Goal: Task Accomplishment & Management: Complete application form

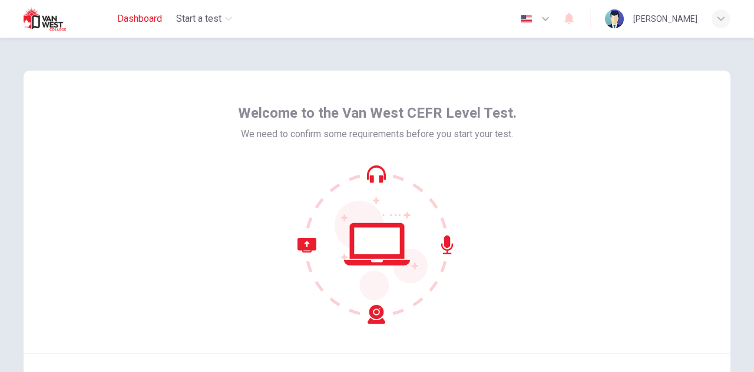
click at [125, 24] on span "Dashboard" at bounding box center [139, 19] width 45 height 14
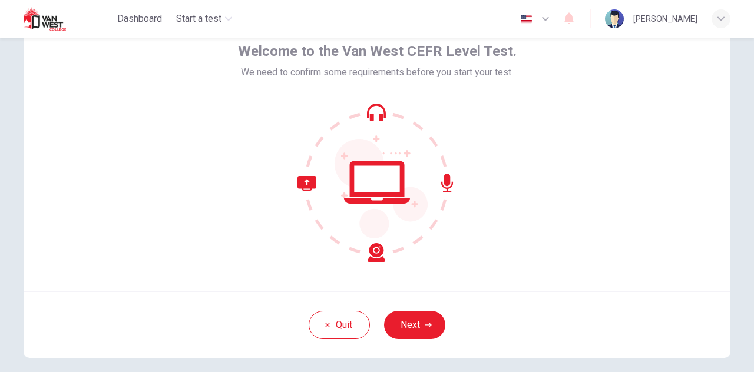
scroll to position [62, 0]
click at [416, 313] on button "Next" at bounding box center [414, 324] width 61 height 28
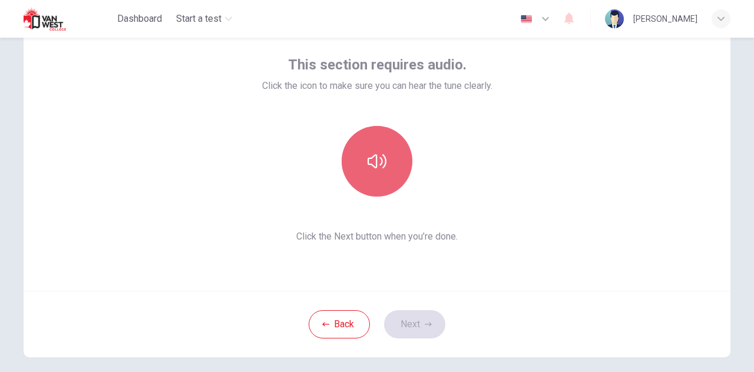
click at [385, 168] on button "button" at bounding box center [377, 161] width 71 height 71
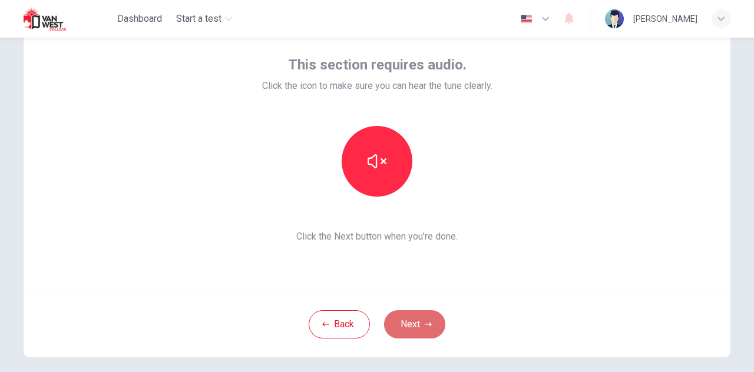
click at [425, 321] on icon "button" at bounding box center [428, 324] width 7 height 7
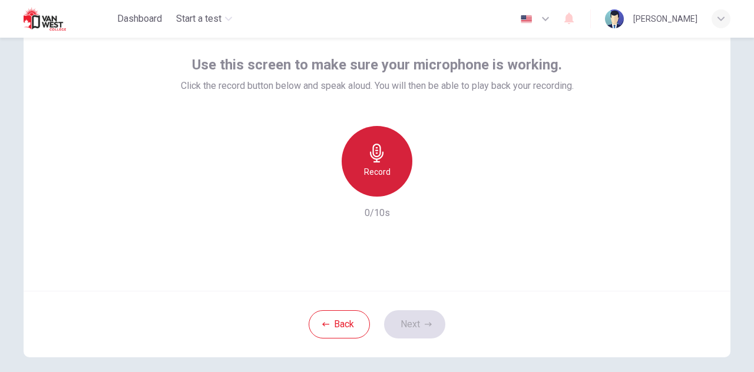
click at [376, 182] on div "Record" at bounding box center [377, 161] width 71 height 71
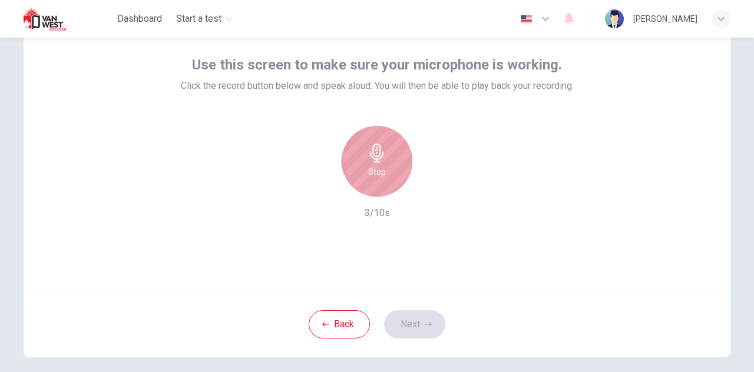
click at [376, 182] on div "Stop" at bounding box center [377, 161] width 71 height 71
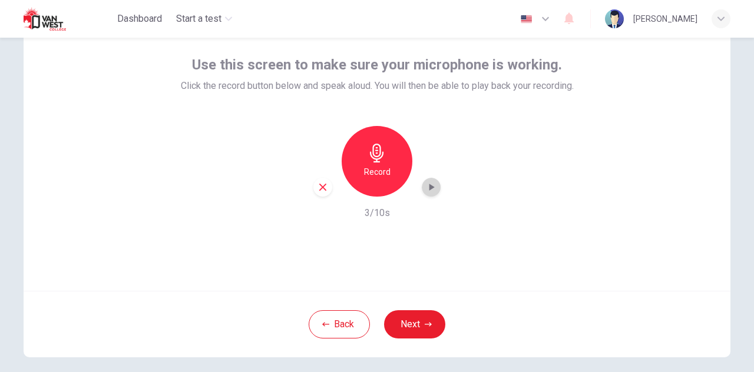
click at [429, 188] on icon "button" at bounding box center [431, 187] width 5 height 7
click at [427, 320] on button "Next" at bounding box center [414, 324] width 61 height 28
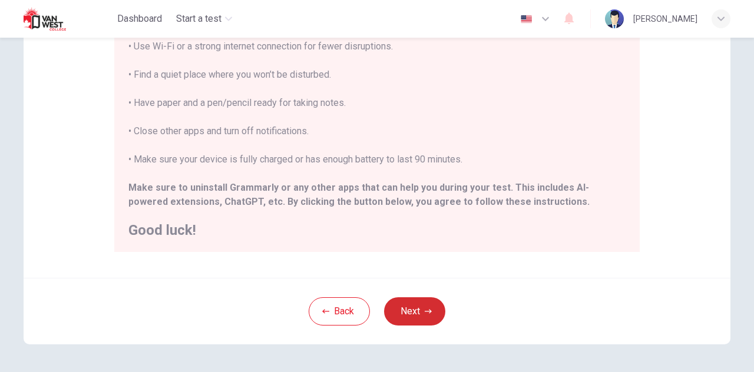
scroll to position [283, 0]
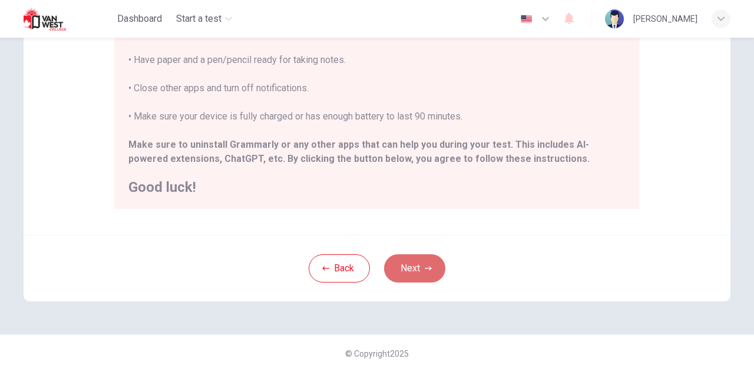
click at [425, 268] on icon "button" at bounding box center [428, 268] width 7 height 4
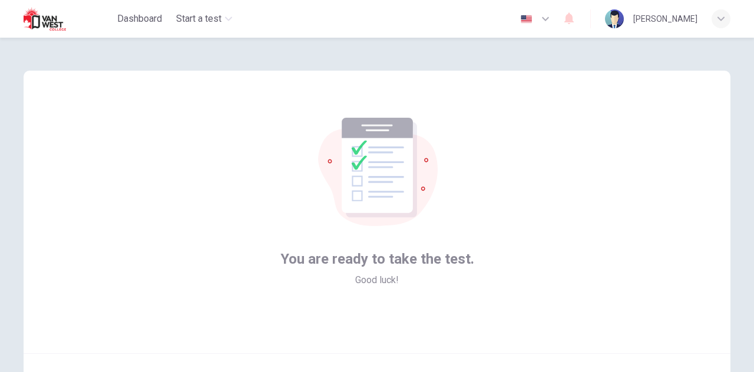
scroll to position [118, 0]
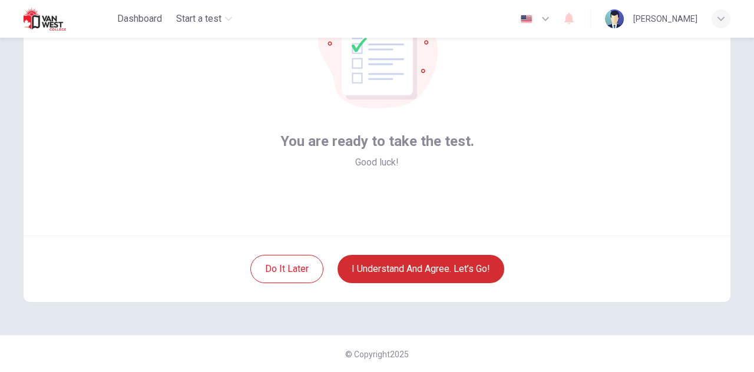
click at [424, 268] on button "I understand and agree. Let’s go!" at bounding box center [421, 269] width 167 height 28
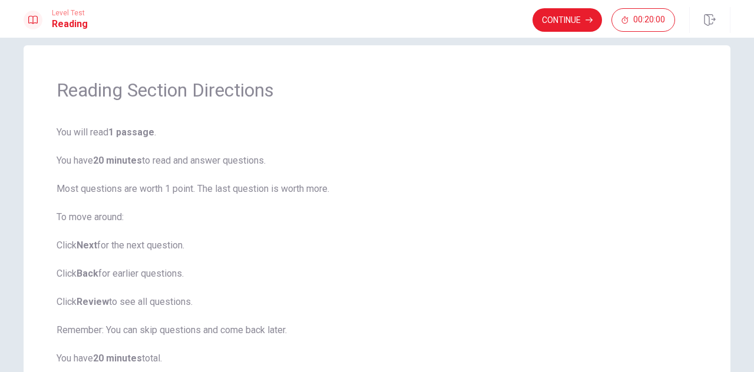
scroll to position [132, 0]
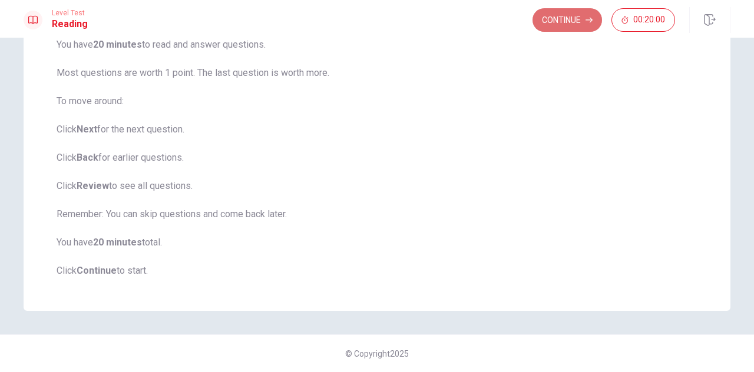
click at [563, 23] on button "Continue" at bounding box center [568, 20] width 70 height 24
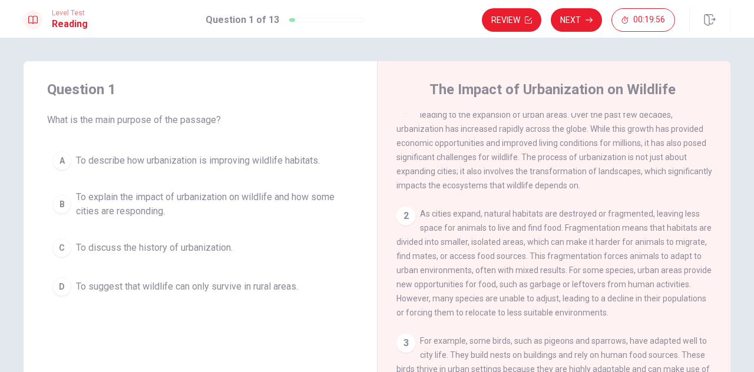
scroll to position [0, 0]
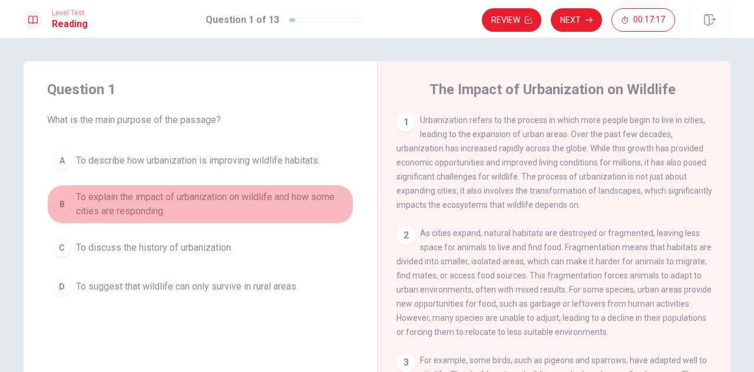
click at [66, 204] on div "B" at bounding box center [61, 204] width 19 height 19
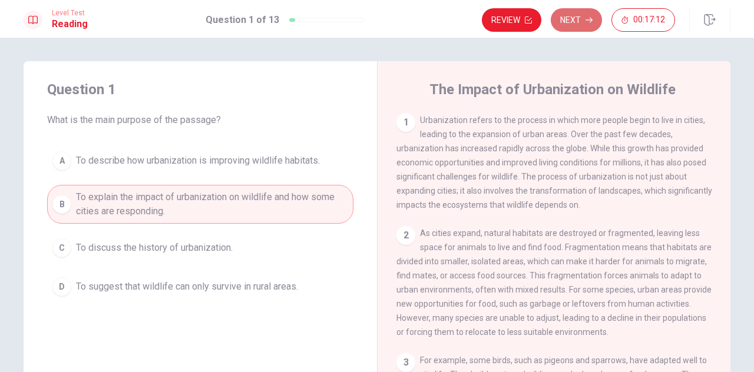
click at [589, 21] on icon "button" at bounding box center [589, 19] width 7 height 7
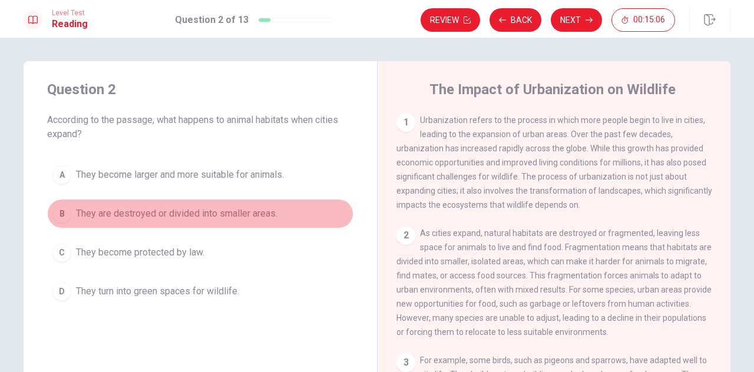
click at [58, 210] on div "B" at bounding box center [61, 213] width 19 height 19
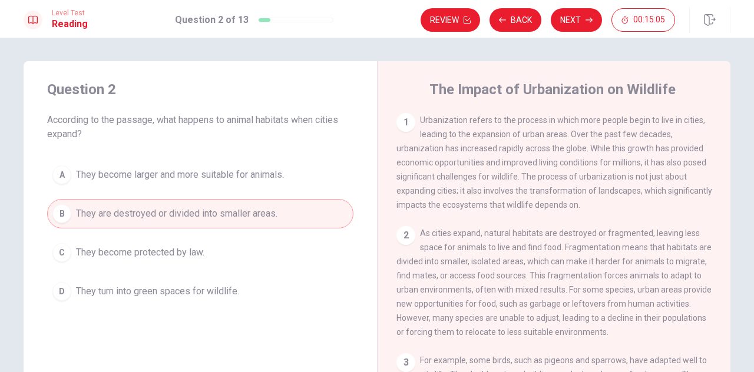
scroll to position [160, 0]
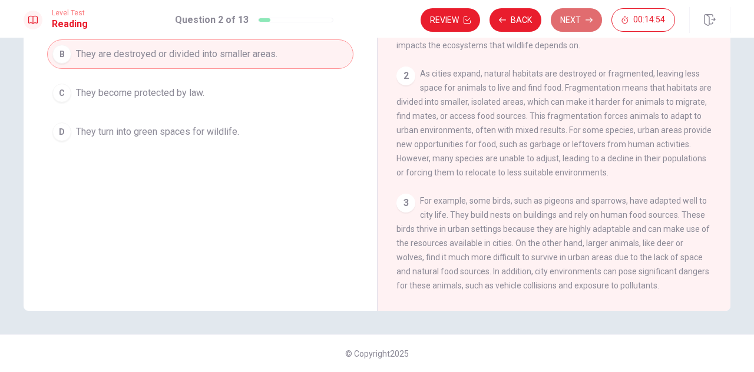
click at [570, 23] on button "Next" at bounding box center [576, 20] width 51 height 24
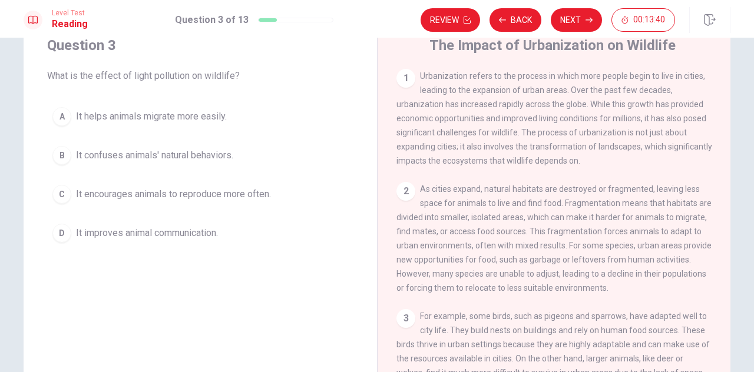
scroll to position [0, 0]
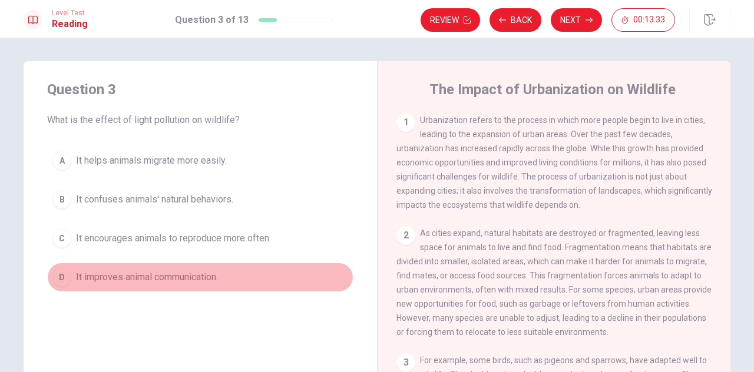
click at [51, 282] on button "D It improves animal communication." at bounding box center [200, 277] width 306 height 29
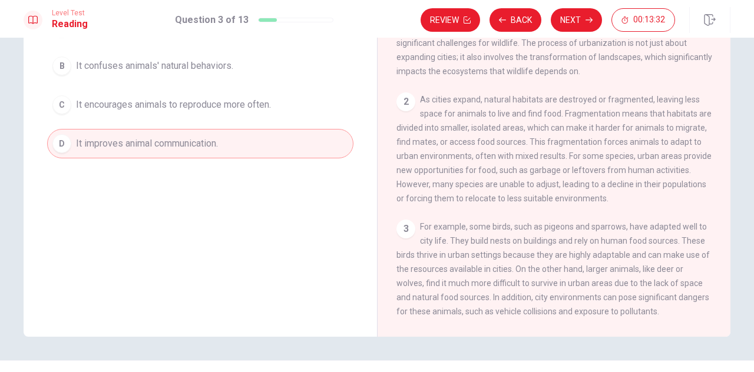
scroll to position [160, 0]
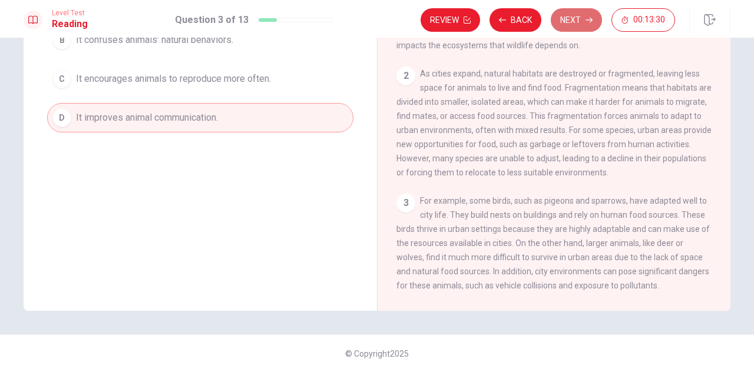
click at [586, 22] on icon "button" at bounding box center [589, 19] width 7 height 7
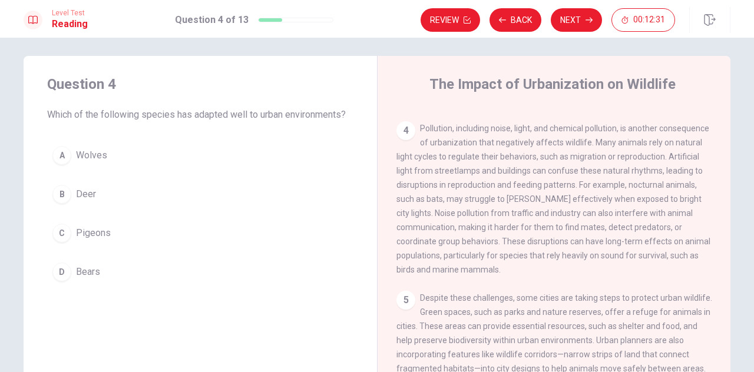
scroll to position [346, 0]
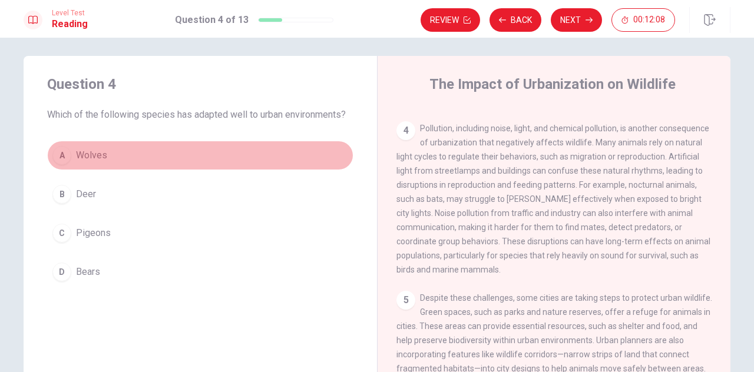
click at [62, 160] on div "A" at bounding box center [61, 155] width 19 height 19
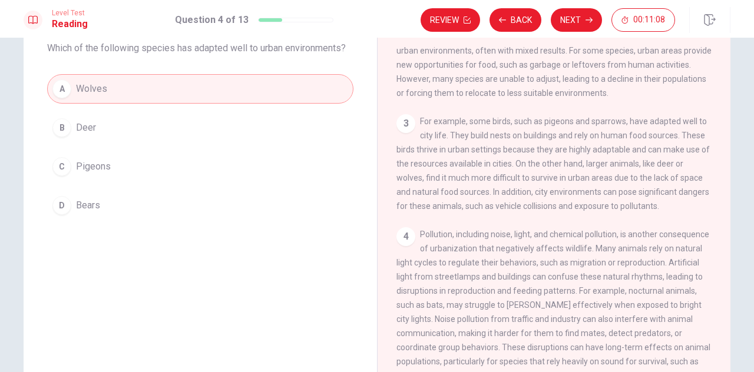
scroll to position [160, 0]
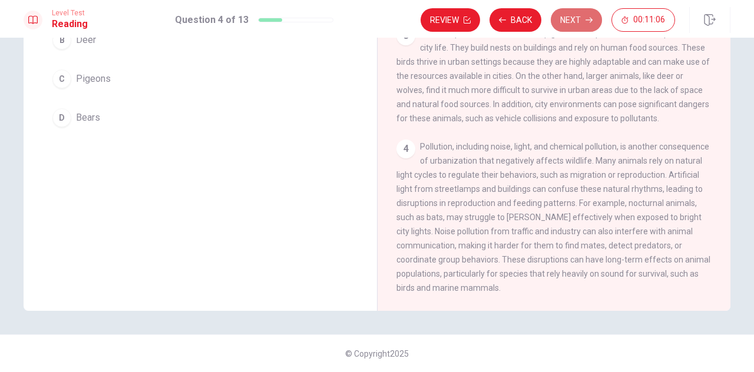
click at [573, 17] on button "Next" at bounding box center [576, 20] width 51 height 24
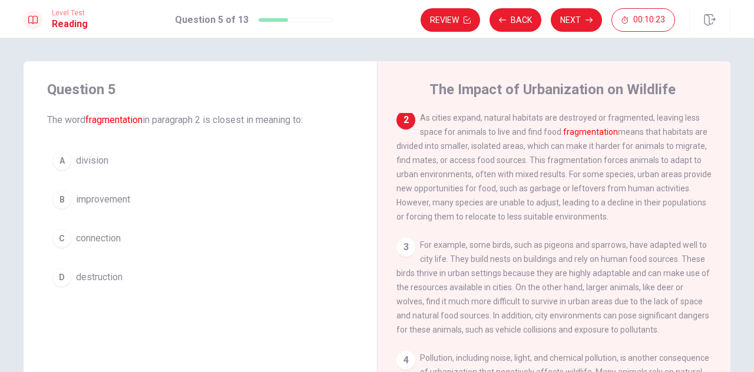
scroll to position [73, 0]
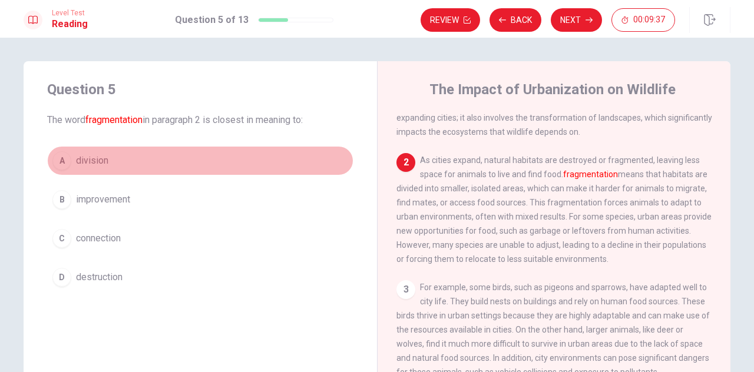
click at [64, 161] on div "A" at bounding box center [61, 160] width 19 height 19
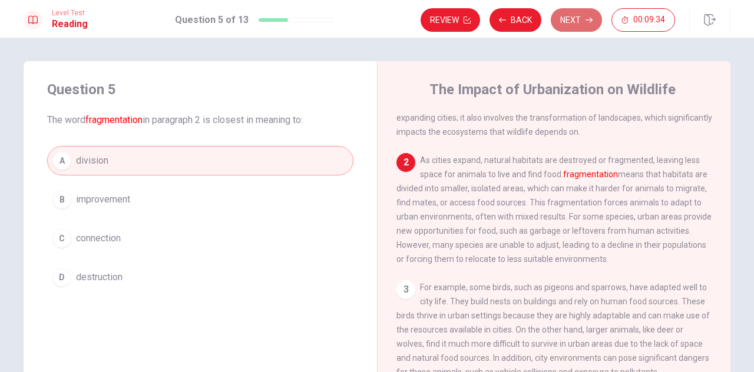
click at [561, 25] on button "Next" at bounding box center [576, 20] width 51 height 24
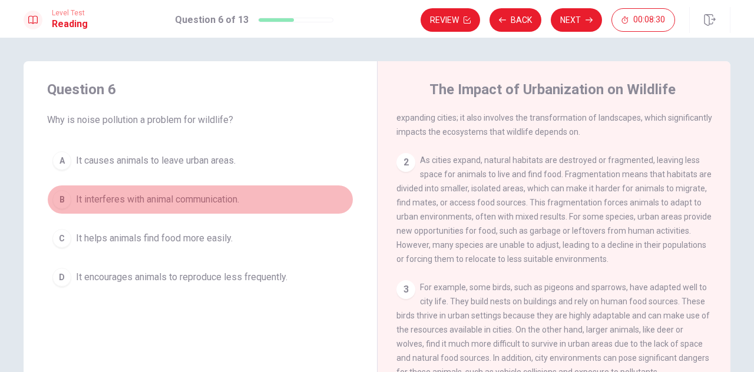
click at [58, 197] on div "B" at bounding box center [61, 199] width 19 height 19
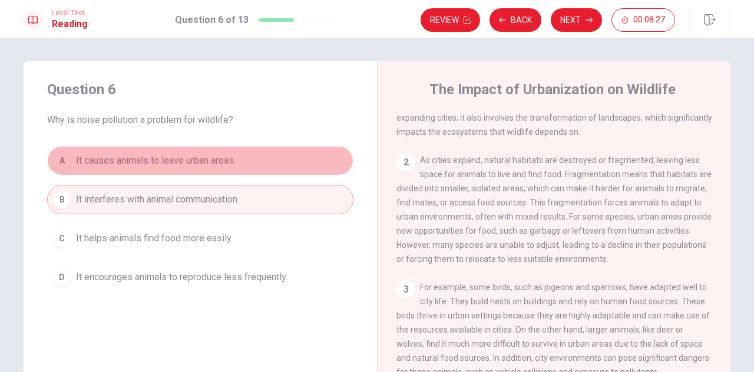
click at [249, 164] on button "A It causes animals to leave urban areas." at bounding box center [200, 160] width 306 height 29
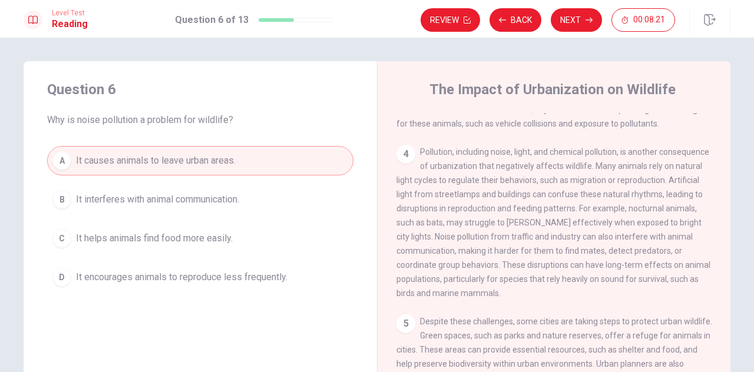
scroll to position [322, 0]
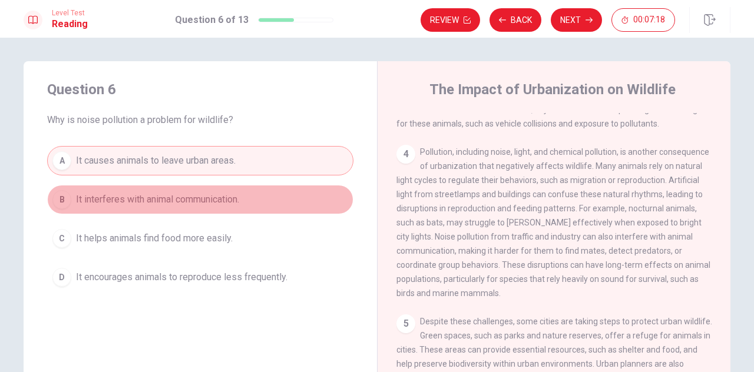
click at [244, 211] on button "B It interferes with animal communication." at bounding box center [200, 199] width 306 height 29
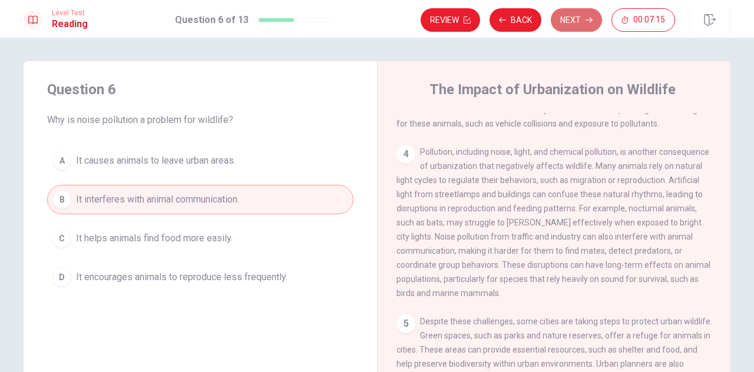
click at [581, 28] on button "Next" at bounding box center [576, 20] width 51 height 24
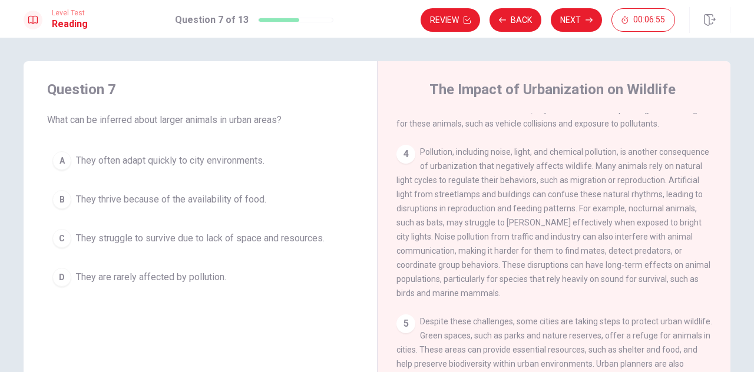
scroll to position [27, 0]
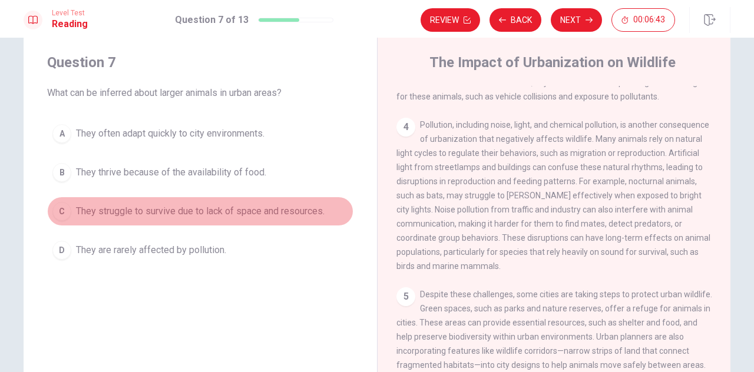
click at [59, 211] on div "C" at bounding box center [61, 211] width 19 height 19
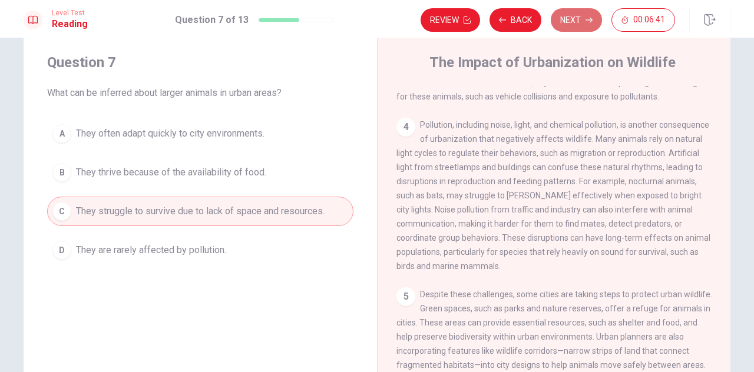
click at [582, 25] on button "Next" at bounding box center [576, 20] width 51 height 24
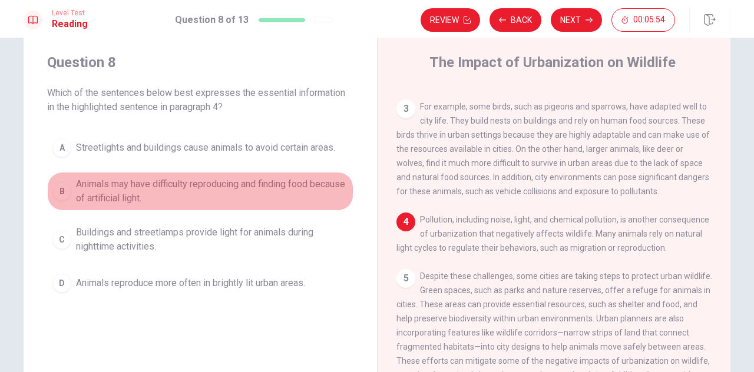
click at [55, 190] on div "B" at bounding box center [61, 191] width 19 height 19
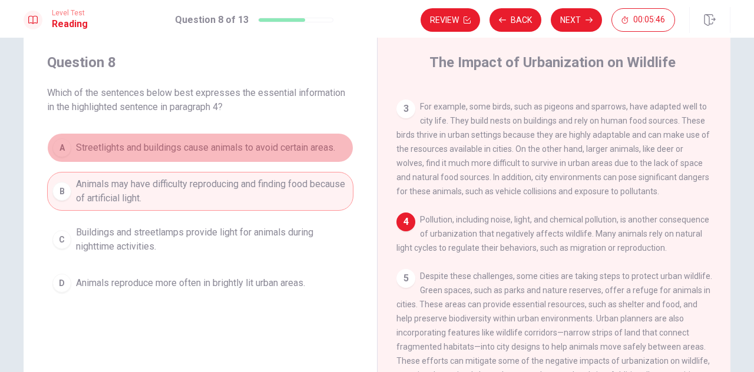
click at [57, 151] on div "A" at bounding box center [61, 147] width 19 height 19
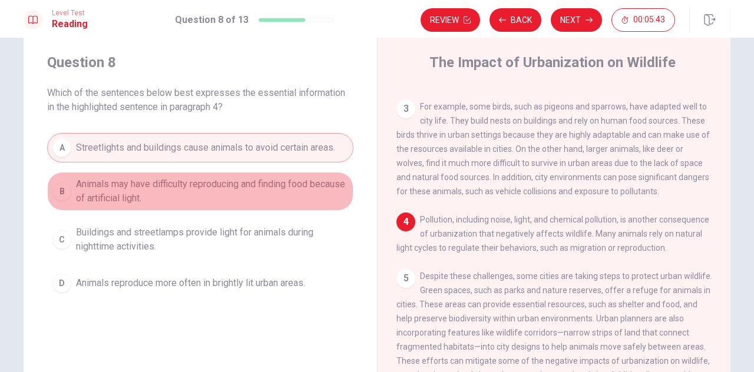
click at [63, 194] on div "B" at bounding box center [61, 191] width 19 height 19
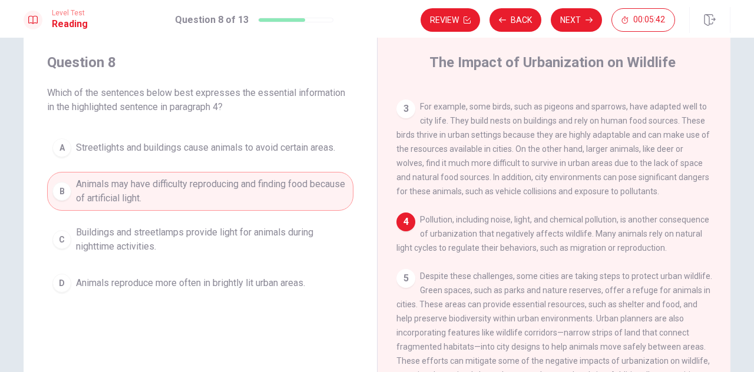
scroll to position [160, 0]
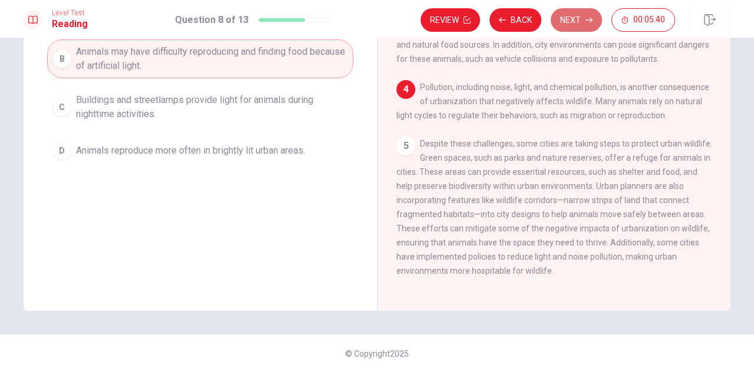
click at [583, 22] on button "Next" at bounding box center [576, 20] width 51 height 24
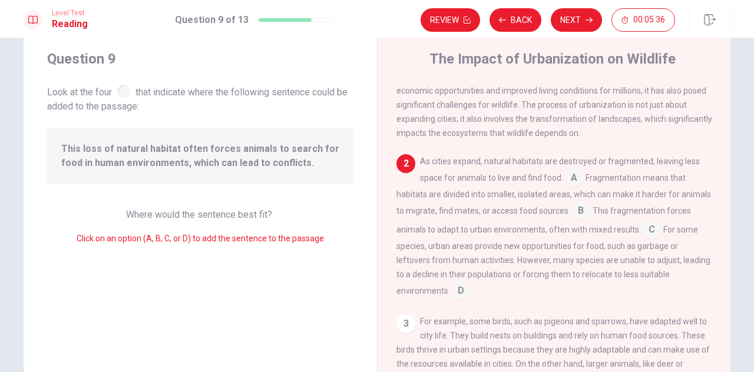
scroll to position [28, 0]
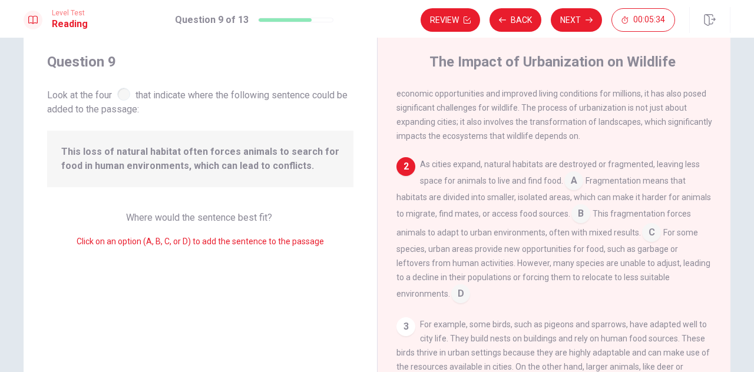
click at [121, 92] on div at bounding box center [123, 94] width 13 height 13
click at [514, 24] on button "Back" at bounding box center [516, 20] width 52 height 24
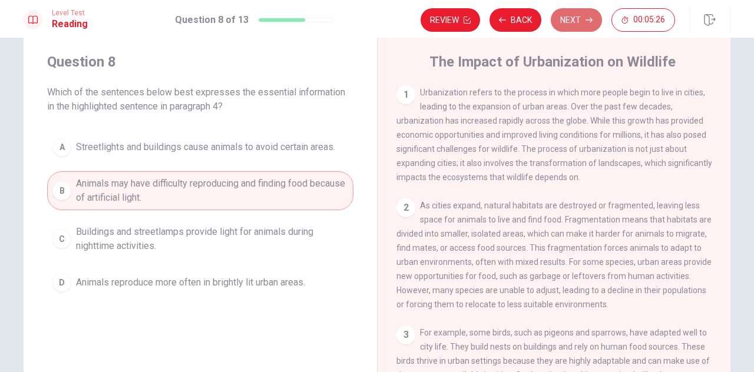
click at [570, 23] on button "Next" at bounding box center [576, 20] width 51 height 24
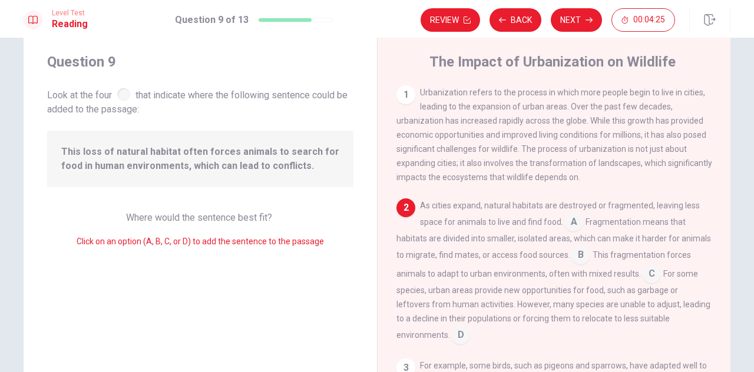
scroll to position [78, 0]
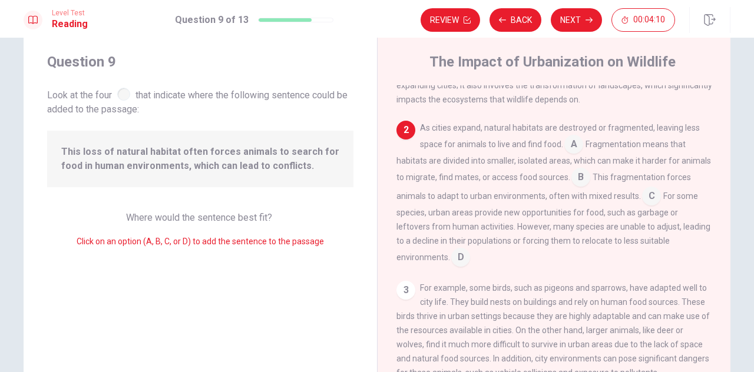
click at [590, 181] on input at bounding box center [580, 178] width 19 height 19
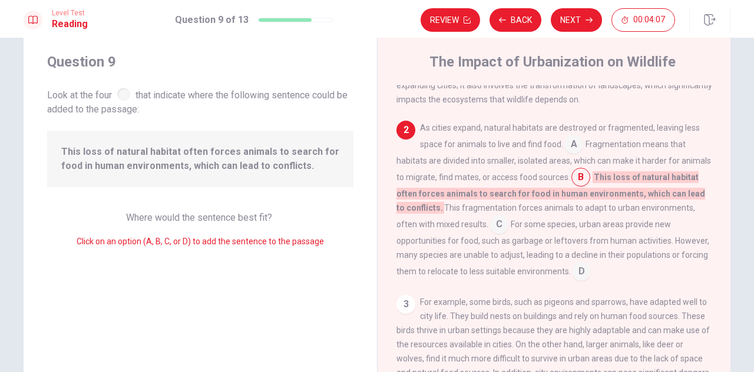
click at [578, 275] on input at bounding box center [581, 272] width 19 height 19
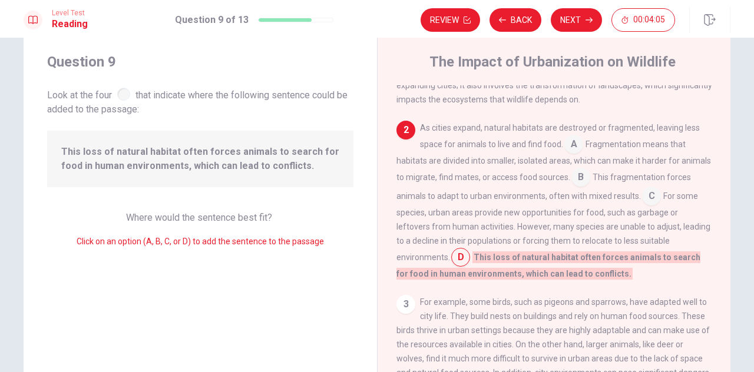
click at [661, 204] on input at bounding box center [651, 197] width 19 height 19
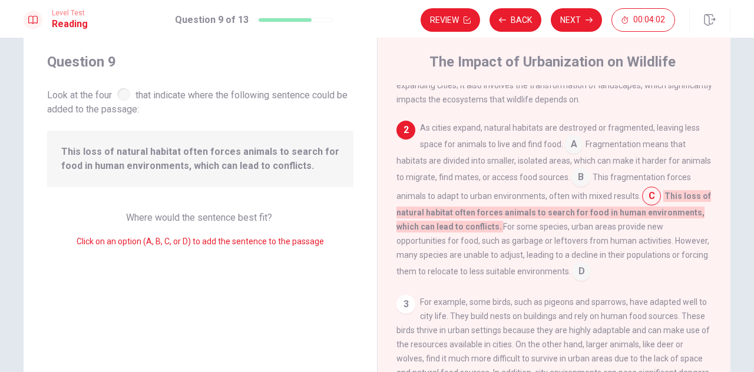
click at [575, 153] on input at bounding box center [573, 145] width 19 height 19
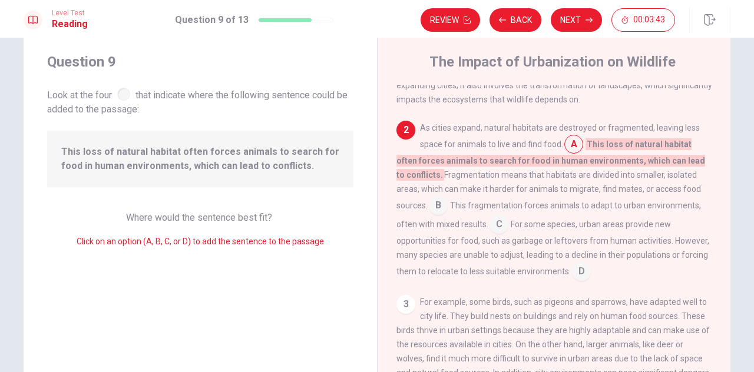
click at [572, 277] on input at bounding box center [581, 272] width 19 height 19
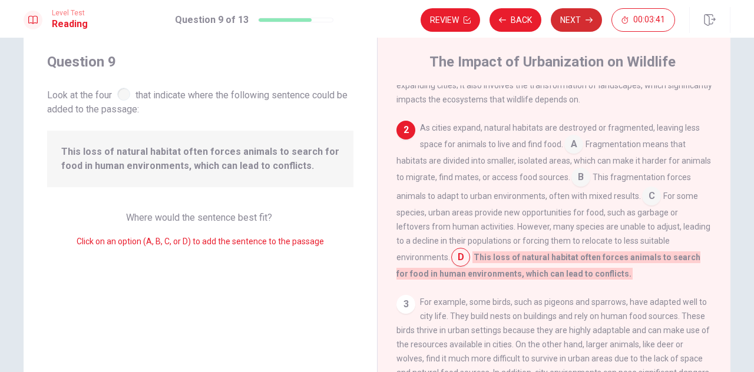
click at [589, 25] on button "Next" at bounding box center [576, 20] width 51 height 24
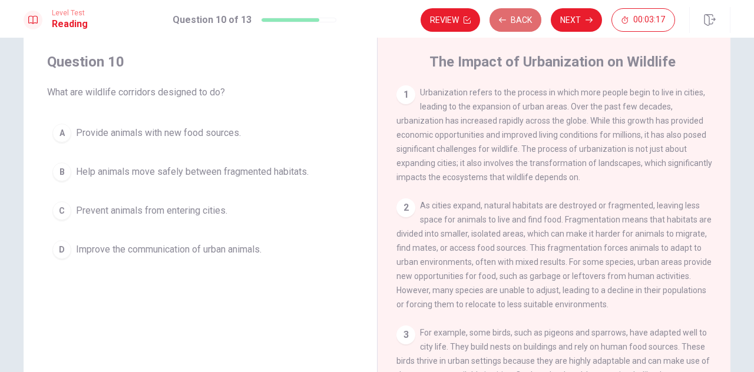
click at [530, 27] on button "Back" at bounding box center [516, 20] width 52 height 24
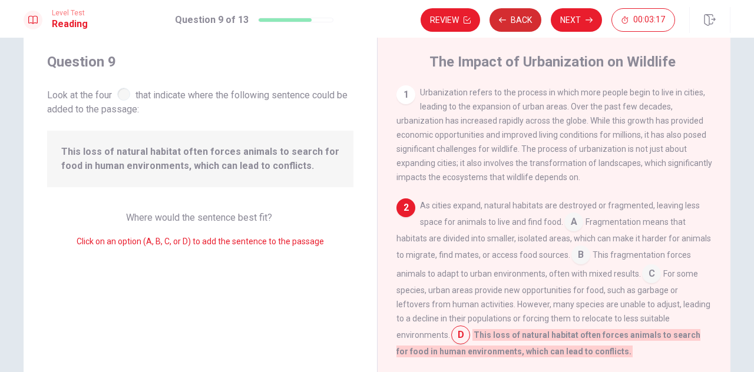
scroll to position [55, 0]
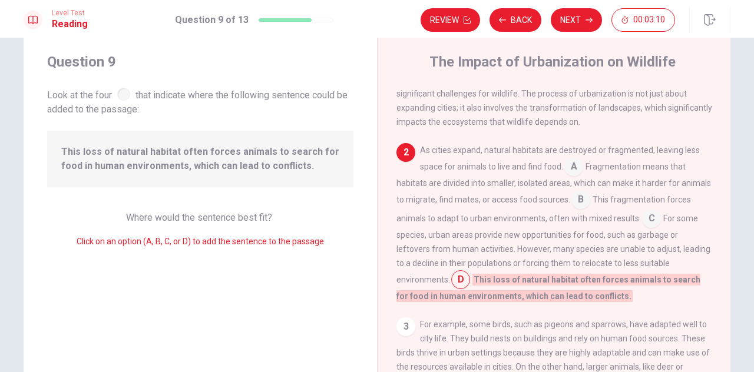
click at [590, 206] on input at bounding box center [580, 200] width 19 height 19
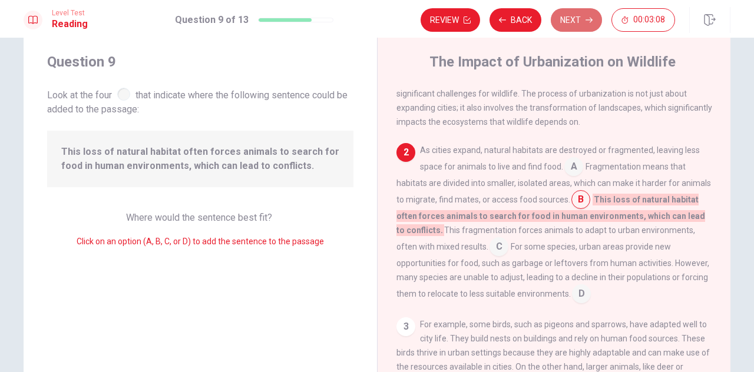
click at [562, 21] on button "Next" at bounding box center [576, 20] width 51 height 24
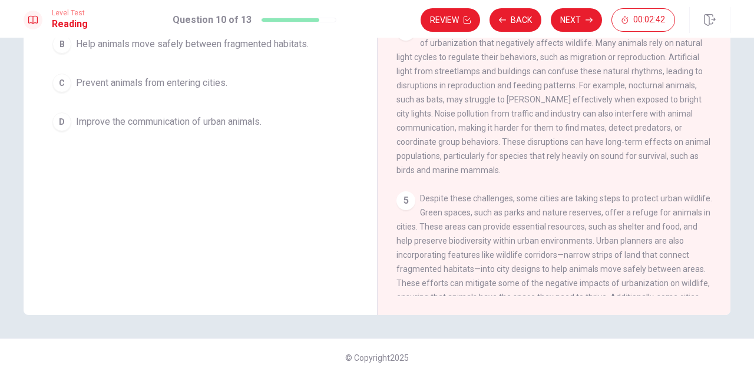
scroll to position [283, 0]
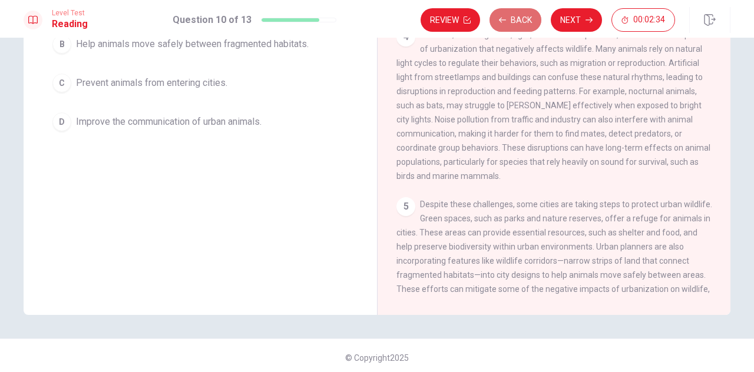
click at [510, 18] on button "Back" at bounding box center [516, 20] width 52 height 24
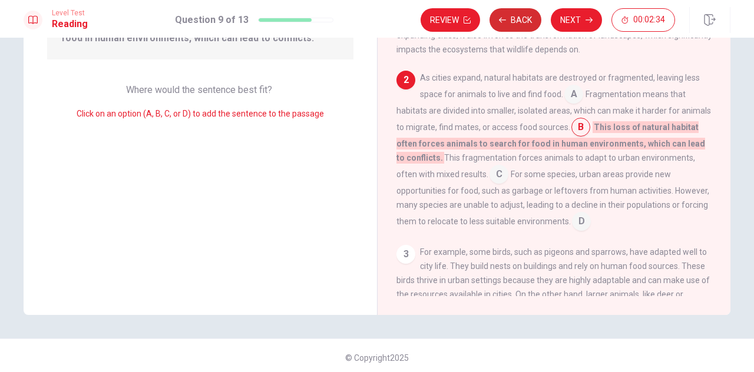
scroll to position [55, 0]
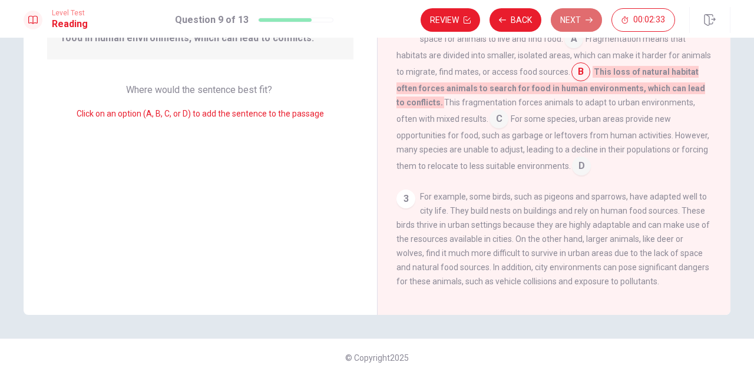
click at [593, 15] on button "Next" at bounding box center [576, 20] width 51 height 24
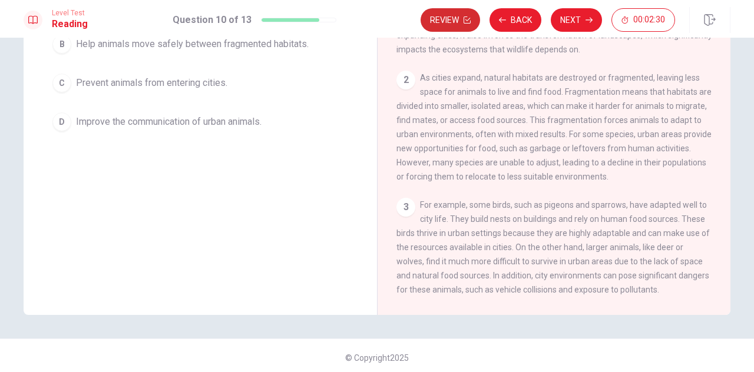
click at [455, 29] on button "Review" at bounding box center [450, 20] width 59 height 24
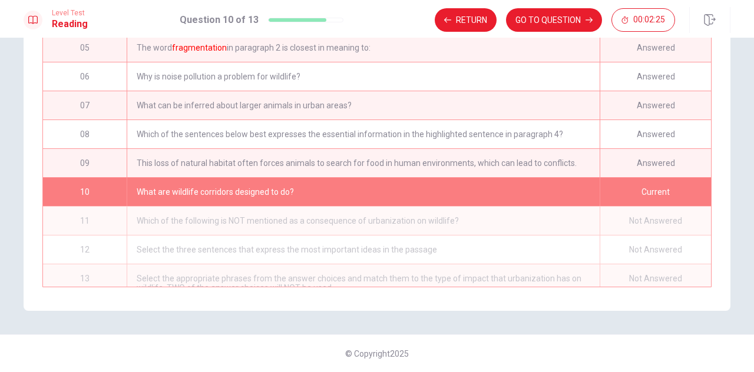
scroll to position [106, 0]
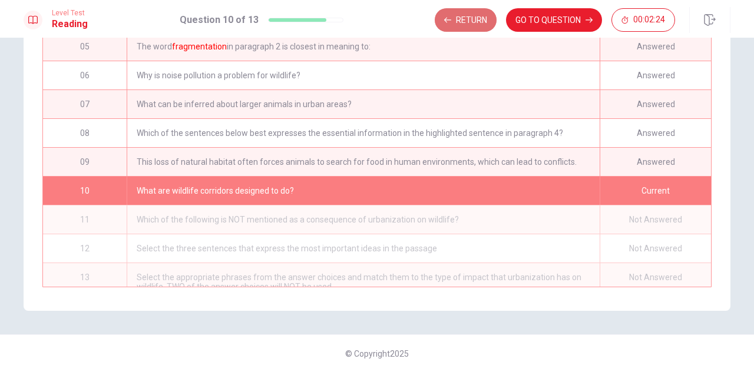
click at [478, 9] on button "Return" at bounding box center [466, 20] width 62 height 24
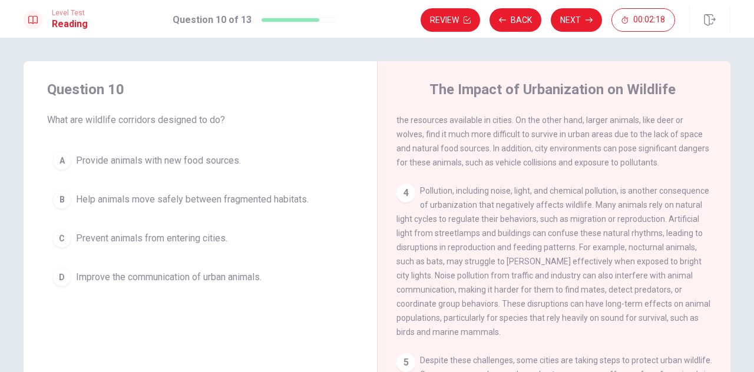
scroll to position [283, 0]
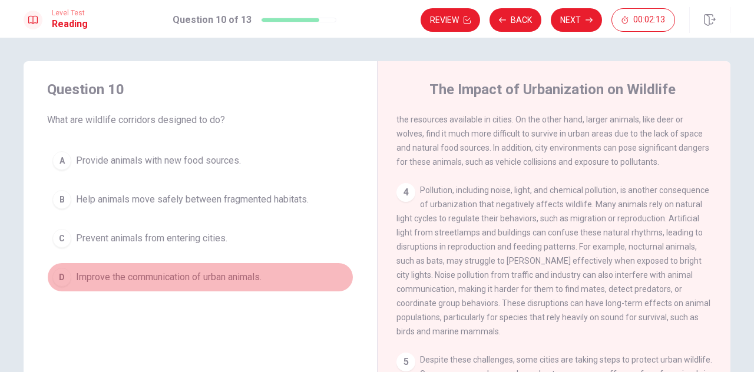
click at [76, 279] on span "Improve the communication of urban animals." at bounding box center [169, 277] width 186 height 14
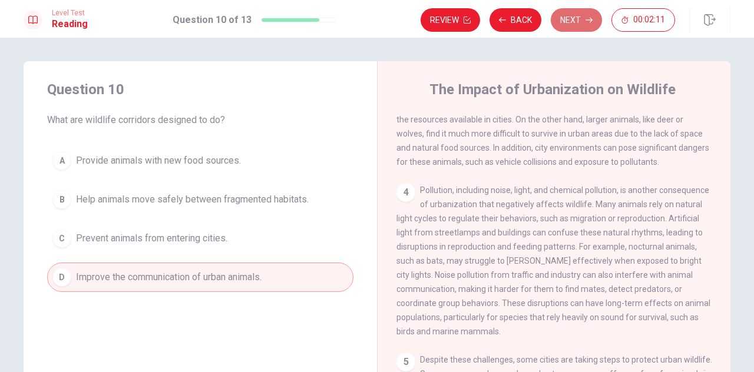
click at [583, 26] on button "Next" at bounding box center [576, 20] width 51 height 24
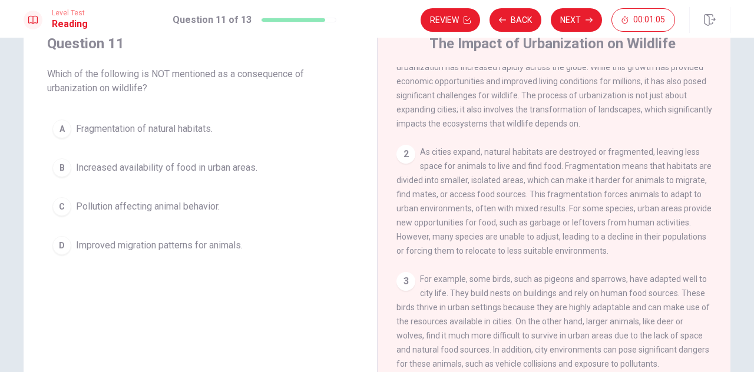
scroll to position [0, 0]
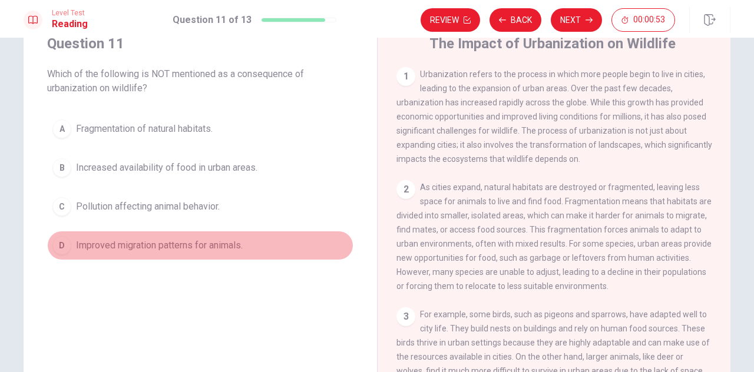
click at [58, 242] on div "D" at bounding box center [61, 245] width 19 height 19
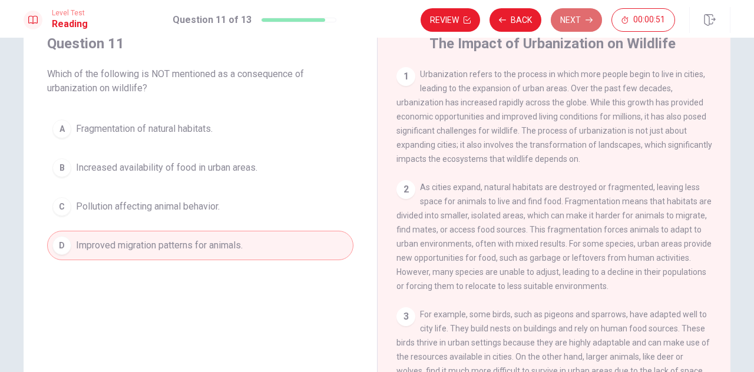
click at [578, 19] on button "Next" at bounding box center [576, 20] width 51 height 24
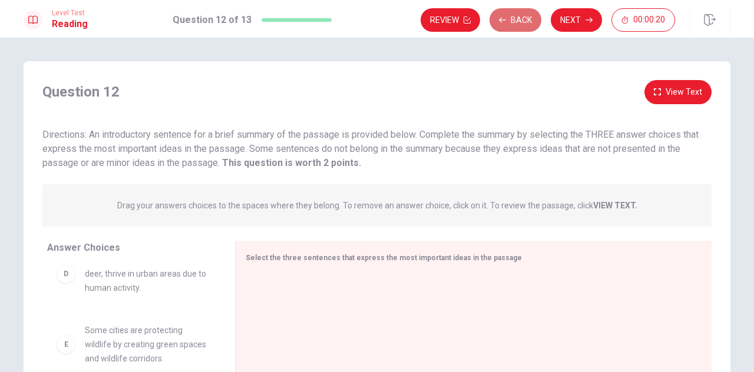
click at [524, 18] on button "Back" at bounding box center [516, 20] width 52 height 24
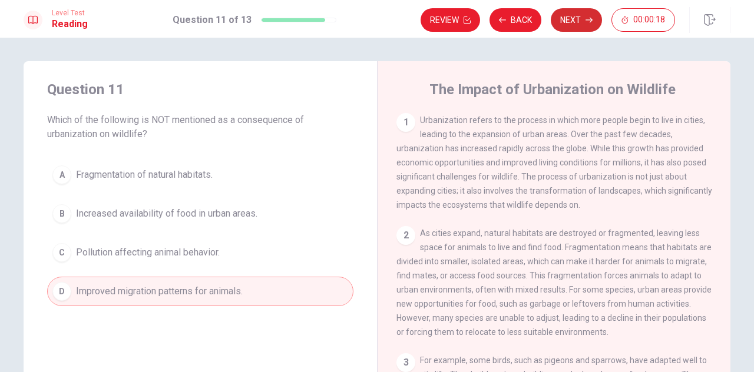
click at [578, 20] on button "Next" at bounding box center [576, 20] width 51 height 24
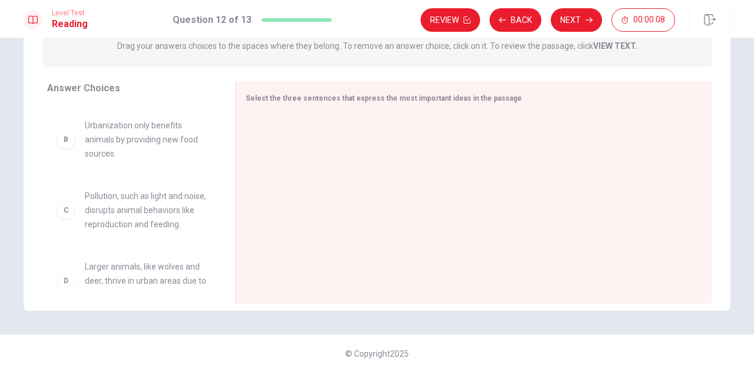
scroll to position [81, 0]
click at [71, 223] on div "C Pollution, such as light and noise, disrupts animal behaviors like reproducti…" at bounding box center [132, 209] width 151 height 42
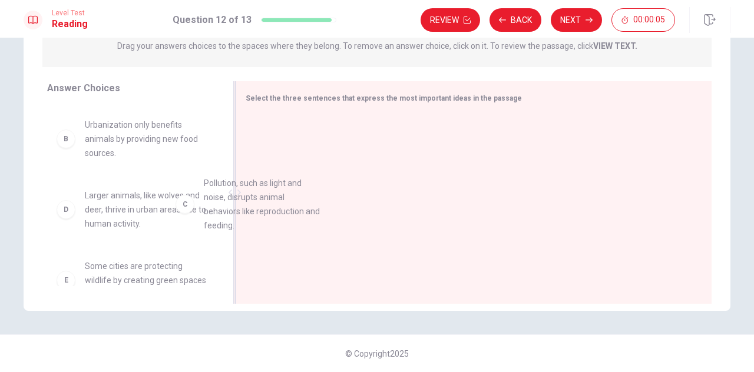
drag, startPoint x: 70, startPoint y: 223, endPoint x: 316, endPoint y: 183, distance: 249.5
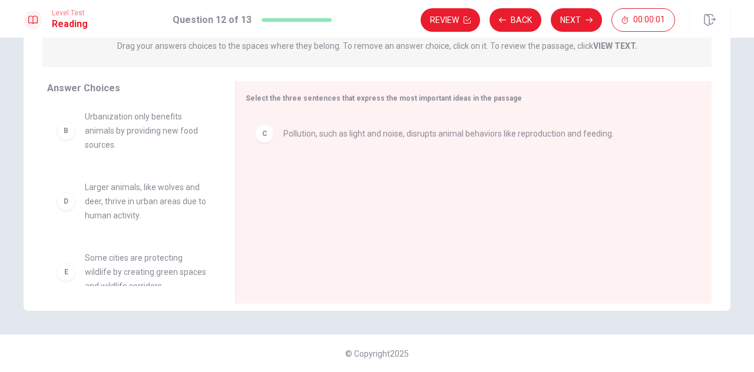
scroll to position [177, 0]
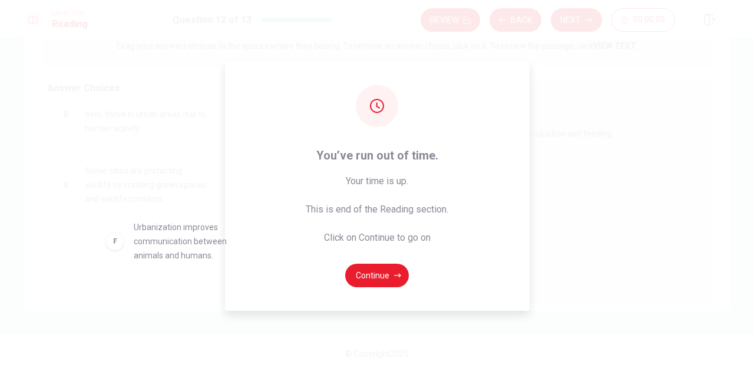
drag, startPoint x: 75, startPoint y: 258, endPoint x: 135, endPoint y: 241, distance: 62.5
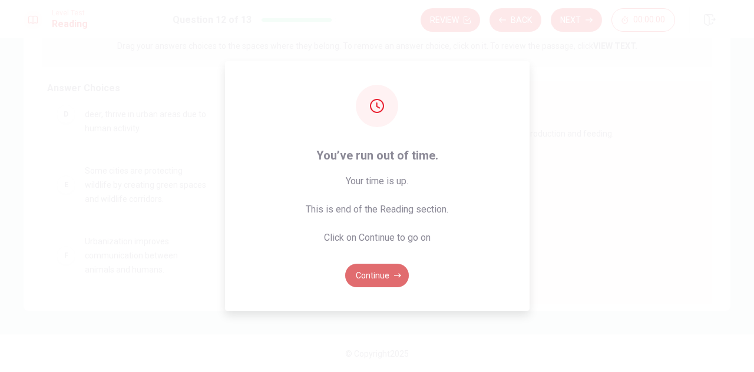
click at [363, 272] on button "Continue" at bounding box center [377, 276] width 64 height 24
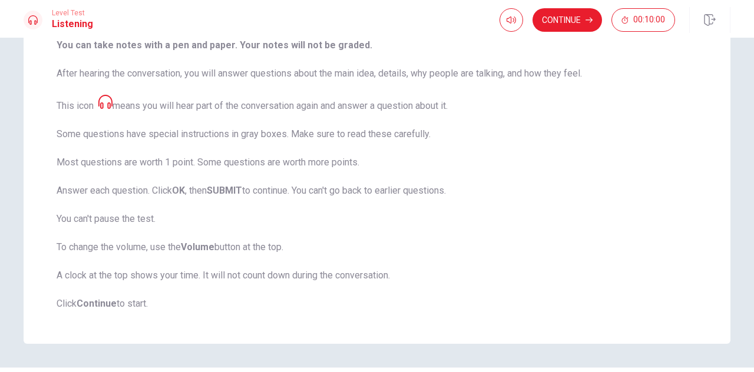
scroll to position [0, 0]
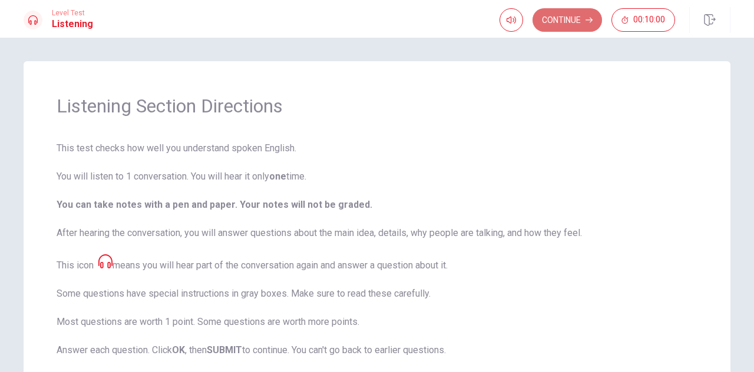
click at [564, 22] on button "Continue" at bounding box center [568, 20] width 70 height 24
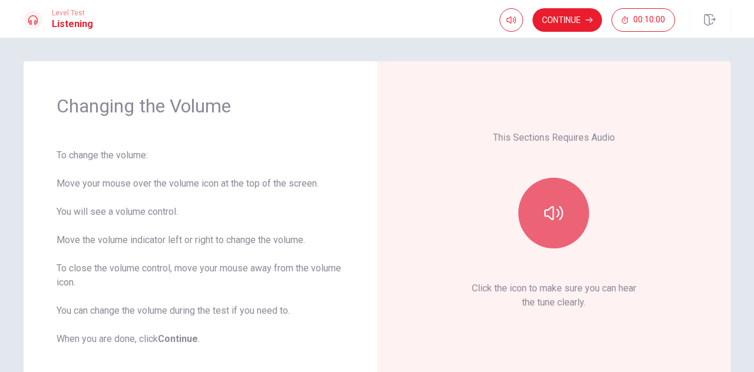
click at [578, 225] on button "button" at bounding box center [553, 213] width 71 height 71
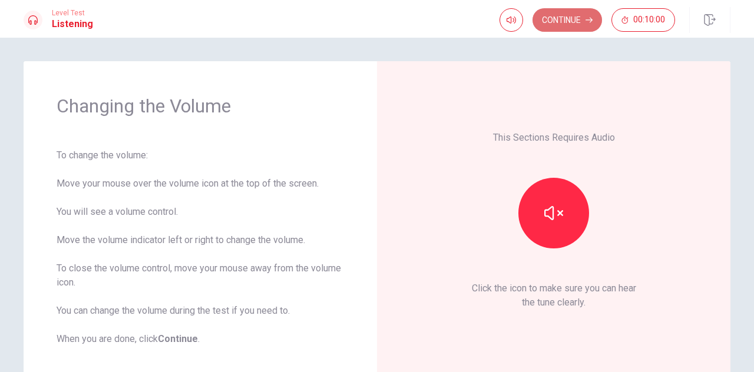
click at [568, 21] on button "Continue" at bounding box center [568, 20] width 70 height 24
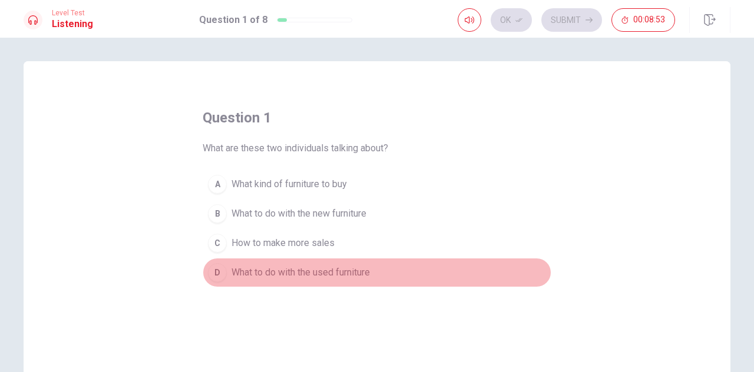
click at [214, 271] on div "D" at bounding box center [217, 272] width 19 height 19
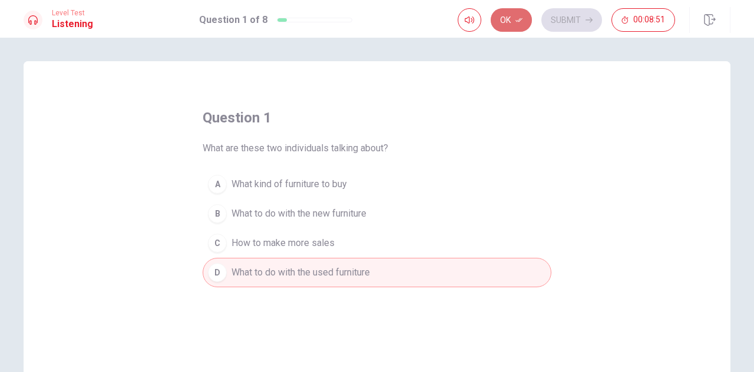
click at [521, 22] on icon "button" at bounding box center [518, 19] width 7 height 7
click at [551, 20] on button "Submit" at bounding box center [571, 20] width 61 height 24
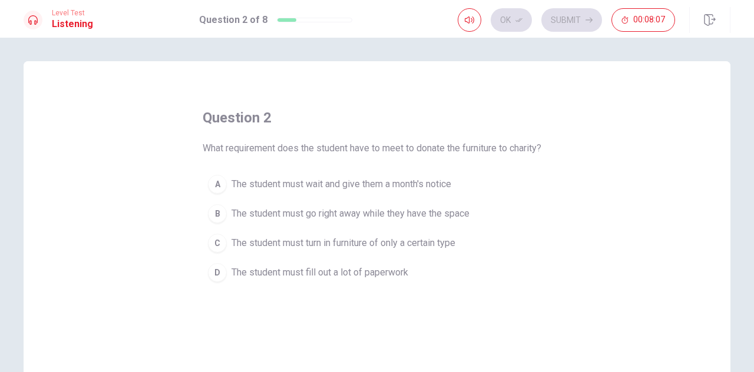
click at [212, 178] on div "A" at bounding box center [217, 184] width 19 height 19
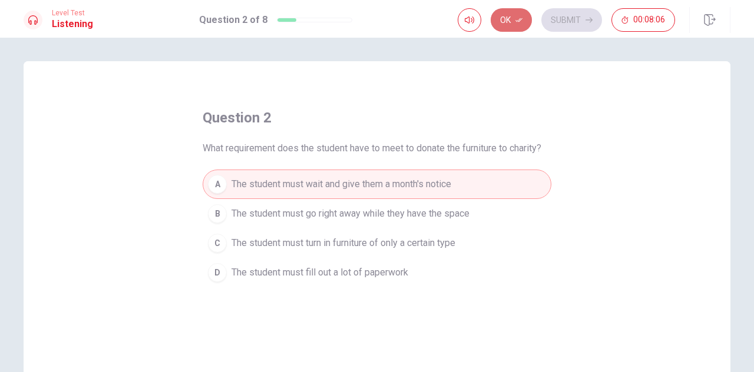
click at [516, 22] on icon "button" at bounding box center [518, 19] width 7 height 7
click at [574, 15] on button "Submit" at bounding box center [571, 20] width 61 height 24
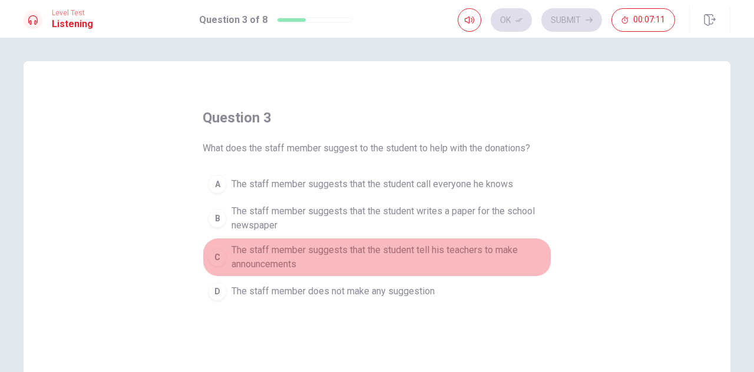
click at [219, 257] on div "C" at bounding box center [217, 257] width 19 height 19
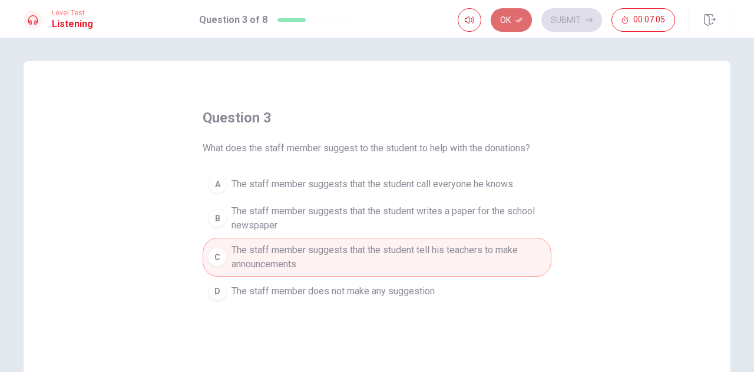
click at [515, 22] on button "Ok" at bounding box center [511, 20] width 41 height 24
click at [583, 14] on button "Submit" at bounding box center [571, 20] width 61 height 24
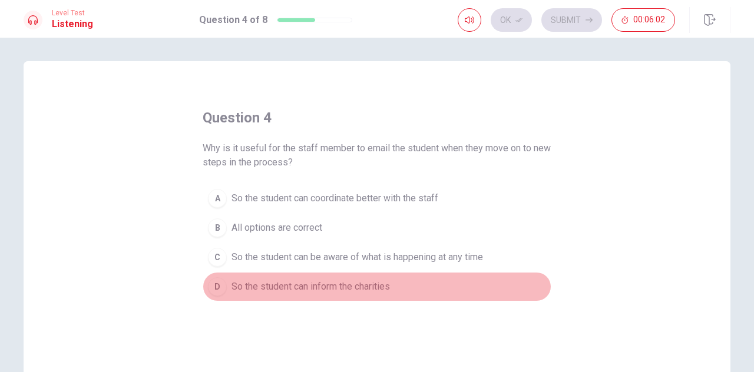
click at [209, 289] on div "D" at bounding box center [217, 286] width 19 height 19
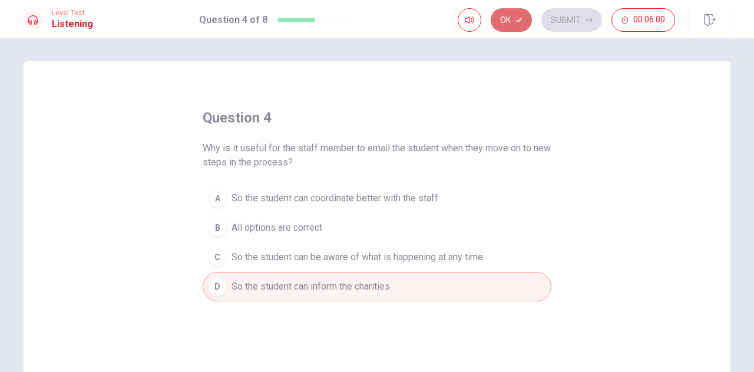
click at [518, 12] on button "Ok" at bounding box center [511, 20] width 41 height 24
click at [581, 18] on button "Submit" at bounding box center [571, 20] width 61 height 24
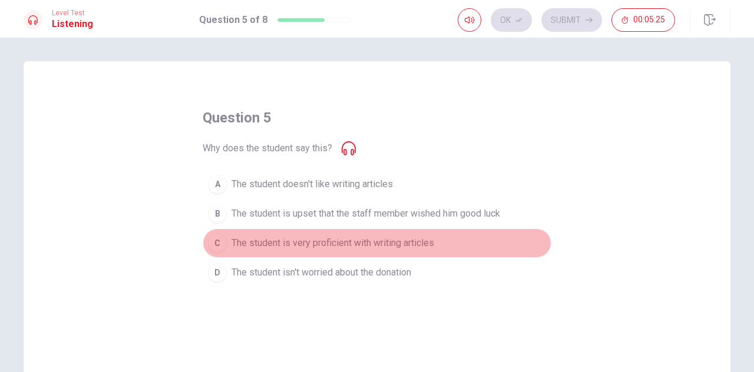
click at [218, 246] on div "C" at bounding box center [217, 243] width 19 height 19
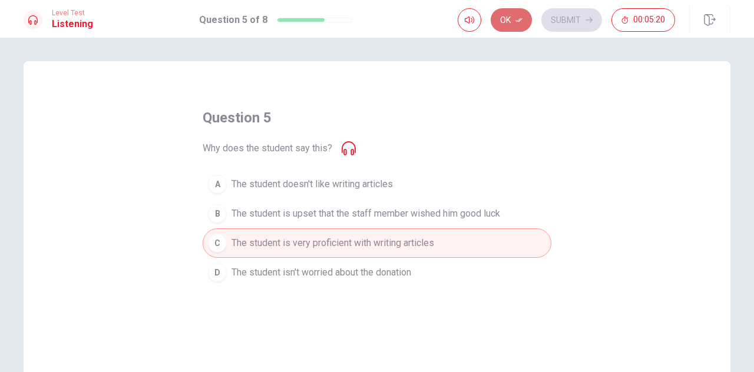
click at [529, 15] on button "Ok" at bounding box center [511, 20] width 41 height 24
click at [558, 20] on button "Submit" at bounding box center [571, 20] width 61 height 24
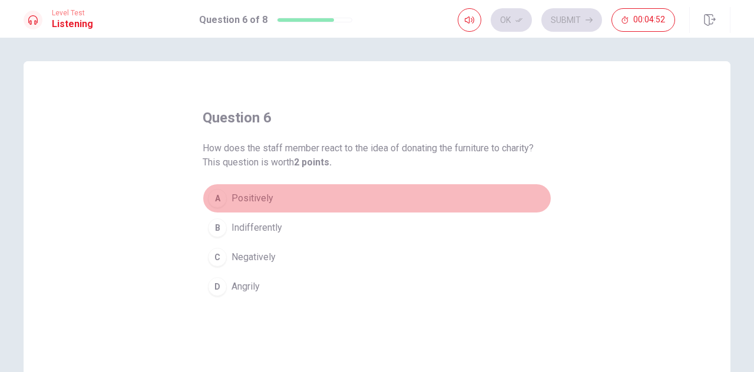
click at [212, 198] on div "A" at bounding box center [217, 198] width 19 height 19
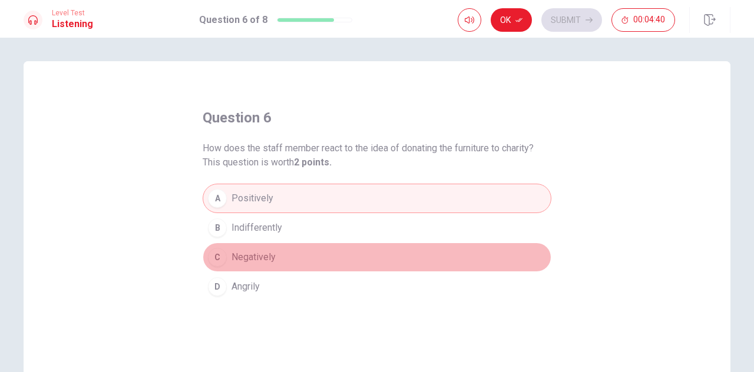
click at [214, 246] on button "C Negatively" at bounding box center [377, 257] width 349 height 29
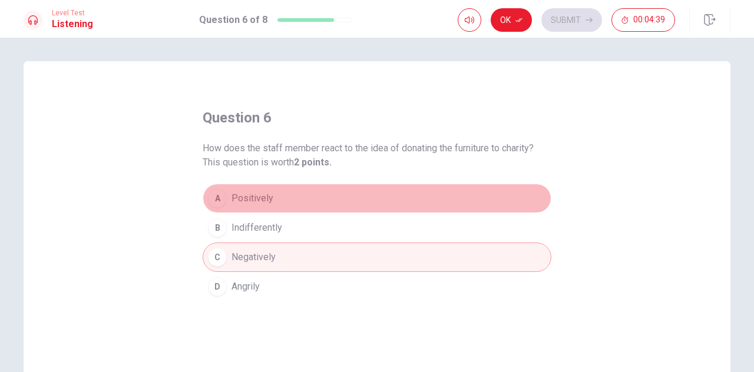
click at [219, 195] on div "A" at bounding box center [217, 198] width 19 height 19
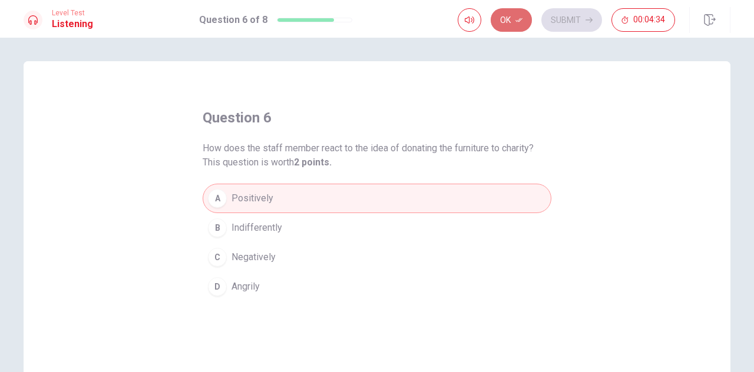
click at [508, 16] on button "Ok" at bounding box center [511, 20] width 41 height 24
click at [576, 18] on button "Submit" at bounding box center [571, 20] width 61 height 24
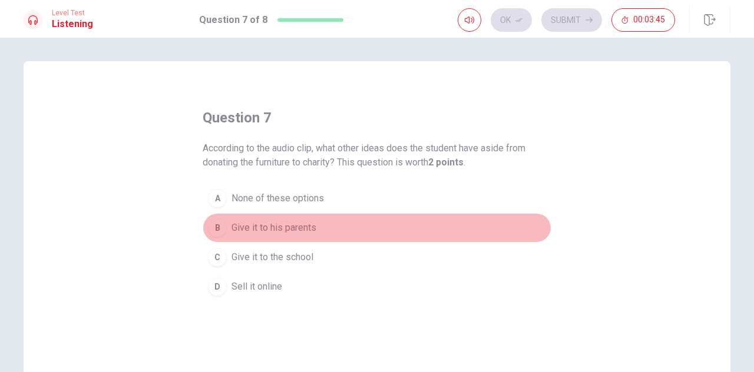
click at [213, 224] on div "B" at bounding box center [217, 228] width 19 height 19
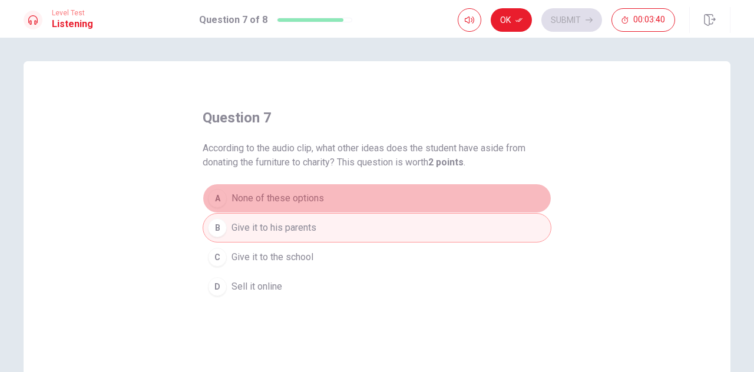
click at [219, 203] on div "A" at bounding box center [217, 198] width 19 height 19
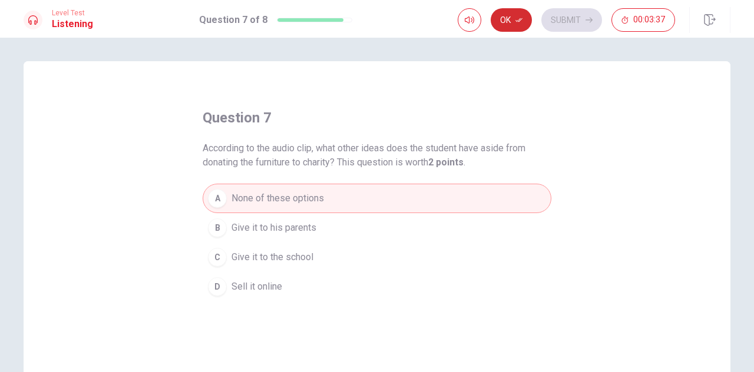
click at [515, 21] on button "Ok" at bounding box center [511, 20] width 41 height 24
click at [552, 22] on button "Submit" at bounding box center [571, 20] width 61 height 24
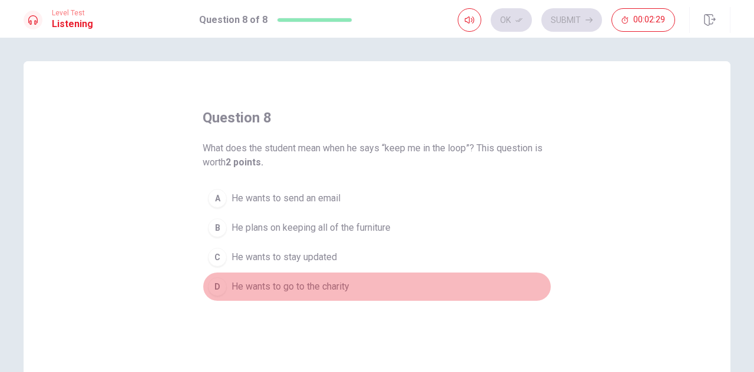
click at [215, 288] on div "D" at bounding box center [217, 286] width 19 height 19
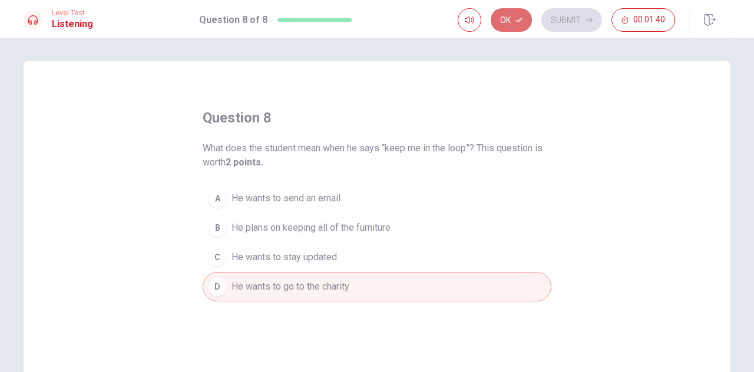
click at [513, 24] on button "Ok" at bounding box center [511, 20] width 41 height 24
click at [576, 28] on button "Submit" at bounding box center [571, 20] width 61 height 24
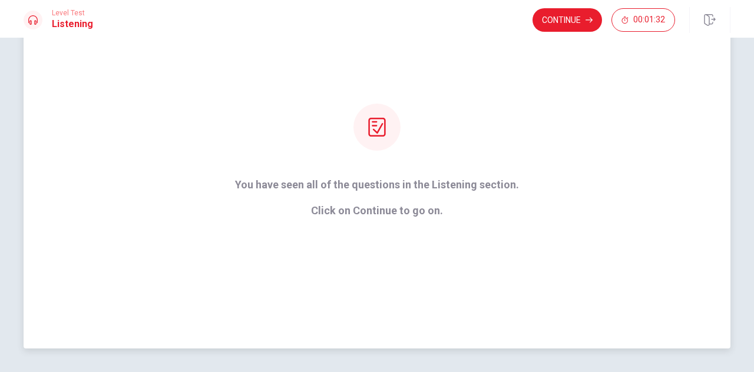
scroll to position [52, 0]
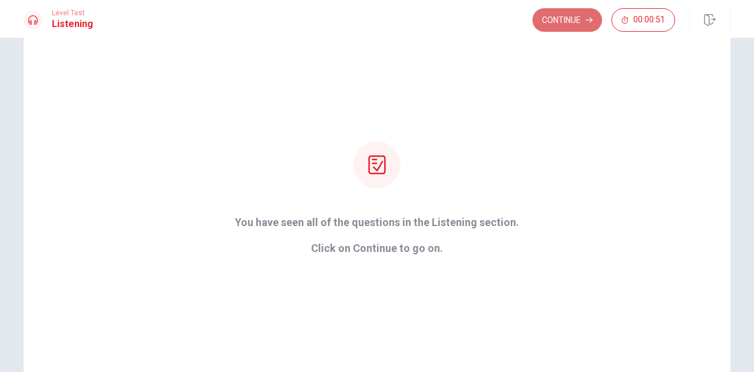
click at [578, 12] on button "Continue" at bounding box center [568, 20] width 70 height 24
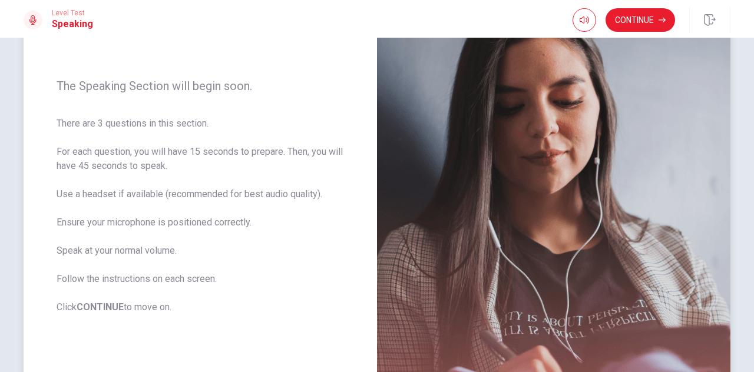
scroll to position [122, 0]
click at [627, 18] on button "Continue" at bounding box center [641, 20] width 70 height 24
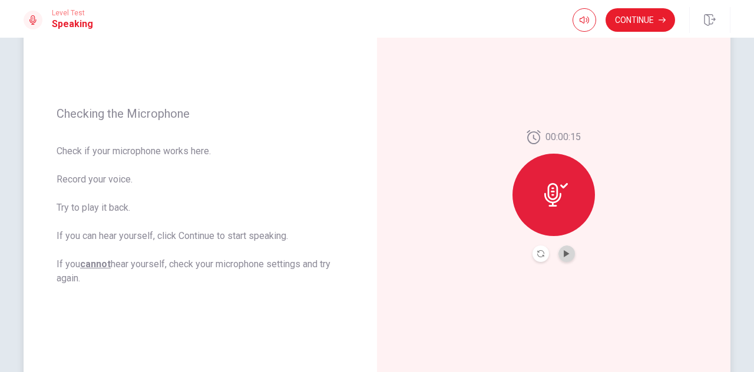
click at [561, 247] on button "Play Audio" at bounding box center [566, 254] width 16 height 16
click at [623, 23] on button "Continue" at bounding box center [641, 20] width 70 height 24
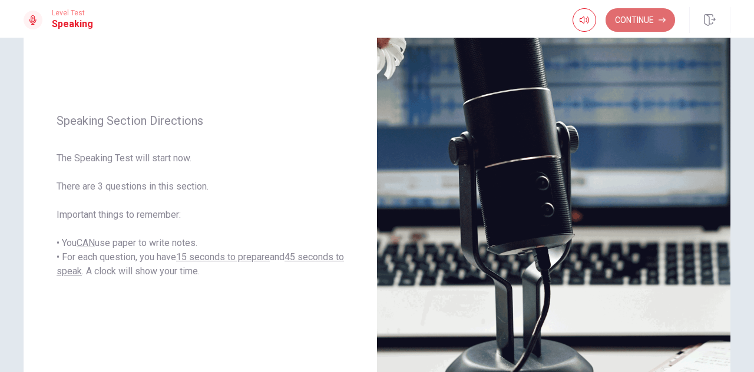
click at [639, 24] on button "Continue" at bounding box center [641, 20] width 70 height 24
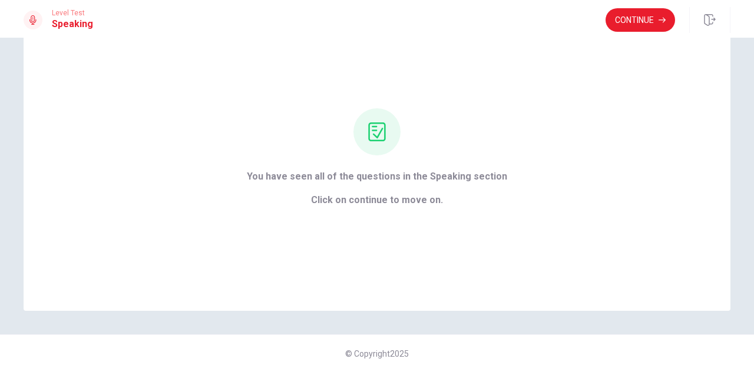
scroll to position [57, 0]
click at [633, 17] on button "Continue" at bounding box center [641, 20] width 70 height 24
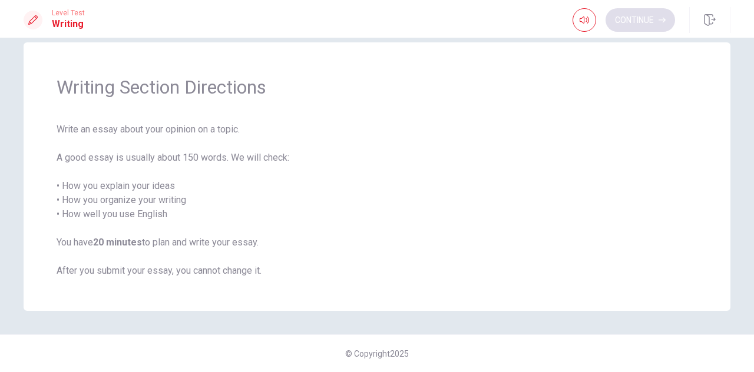
scroll to position [19, 0]
click at [640, 24] on button "Continue" at bounding box center [641, 20] width 70 height 24
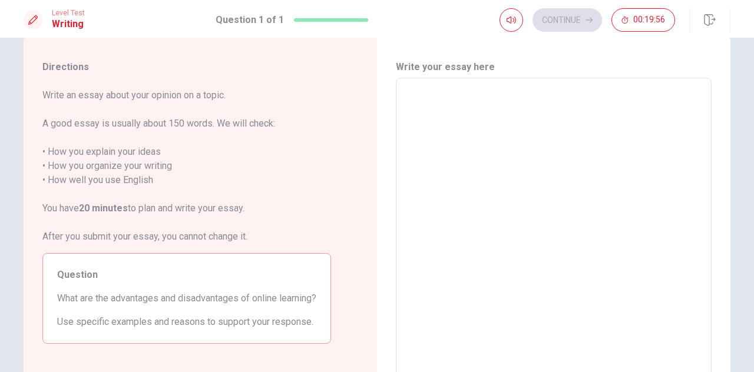
scroll to position [18, 0]
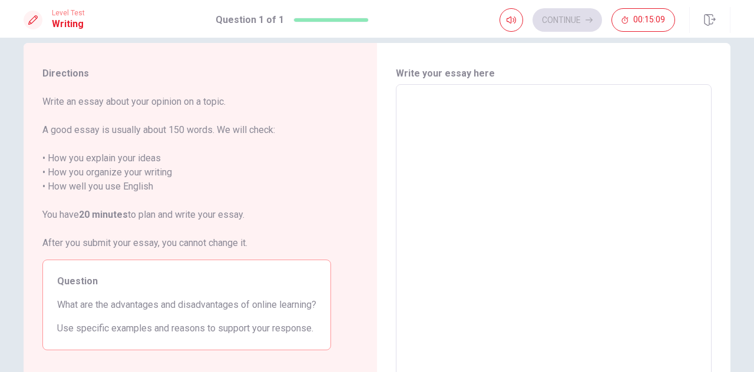
click at [430, 103] on textarea at bounding box center [553, 247] width 299 height 306
type textarea "O"
type textarea "x"
type textarea "On"
type textarea "x"
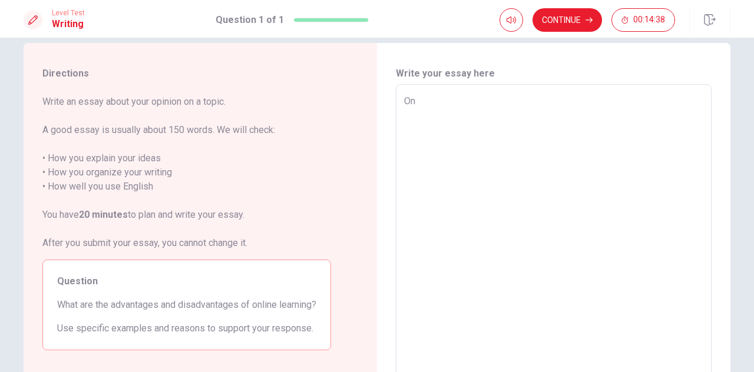
type textarea "One"
type textarea "x"
type textarea "One"
type textarea "x"
type textarea "One"
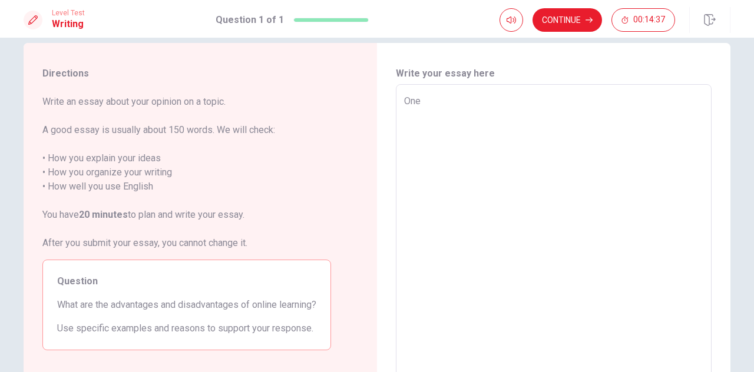
type textarea "x"
type textarea "One"
type textarea "x"
type textarea "One"
type textarea "x"
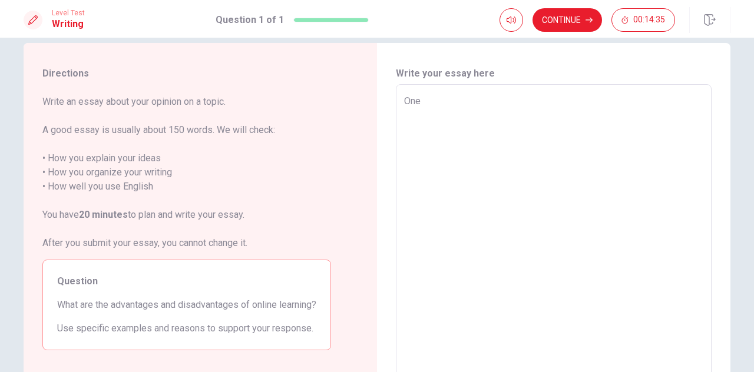
type textarea "One"
type textarea "x"
type textarea "One a"
type textarea "x"
type textarea "One ad"
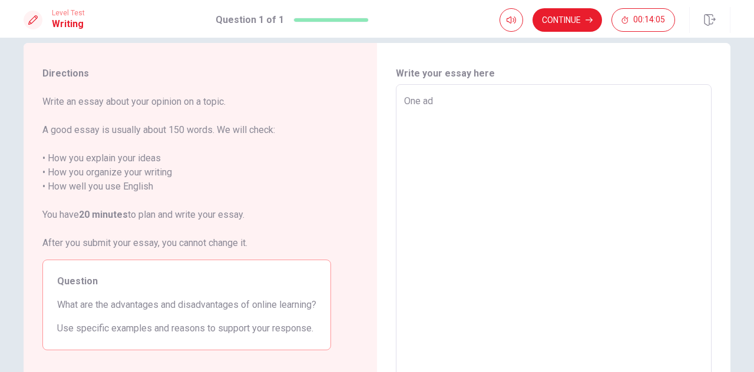
type textarea "x"
type textarea "One adv"
type textarea "x"
type textarea "One adva"
type textarea "x"
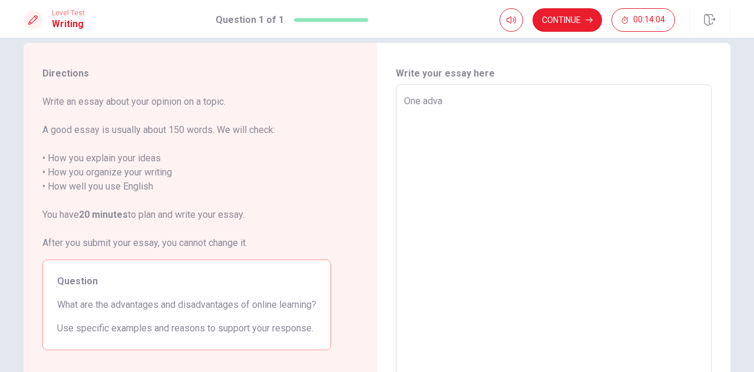
type textarea "One advan"
type textarea "x"
type textarea "One advann"
type textarea "x"
type textarea "One advan"
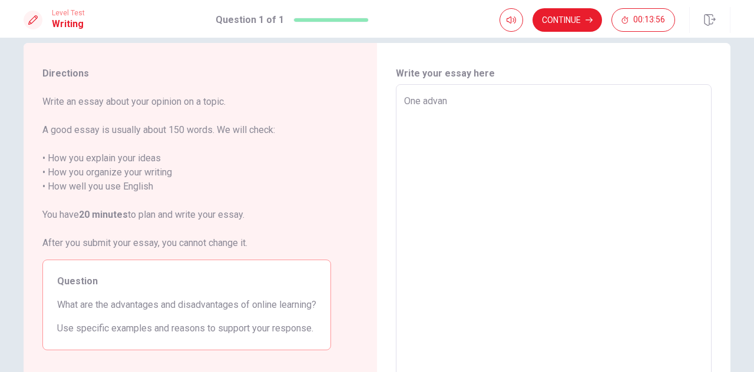
type textarea "x"
type textarea "One advant"
type textarea "x"
type textarea "One advanta"
type textarea "x"
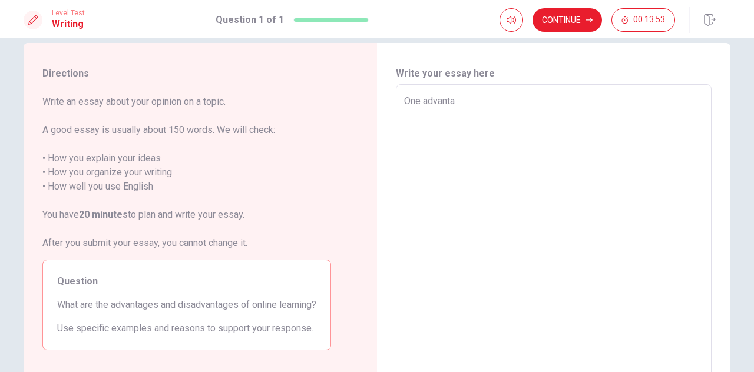
type textarea "One advantag"
type textarea "x"
type textarea "One advantage"
type textarea "x"
type textarea "One advantage"
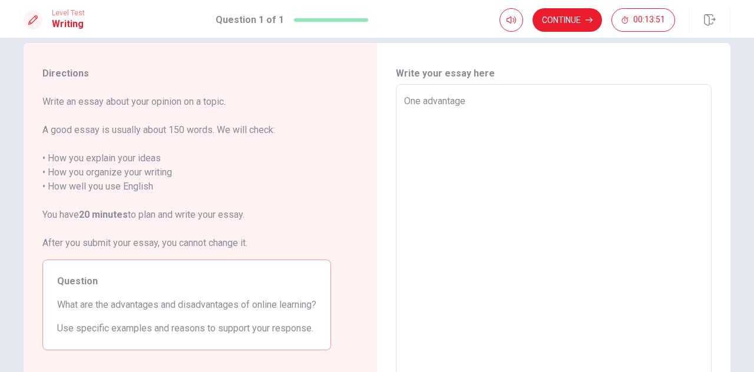
type textarea "x"
type textarea "One advantage o"
type textarea "x"
type textarea "One advantage of"
type textarea "x"
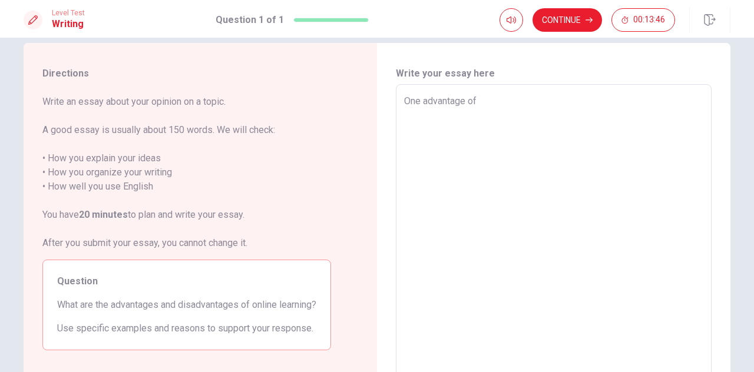
type textarea "One advantage of"
type textarea "x"
type textarea "One advantage of o"
type textarea "x"
type textarea "One advantage of on"
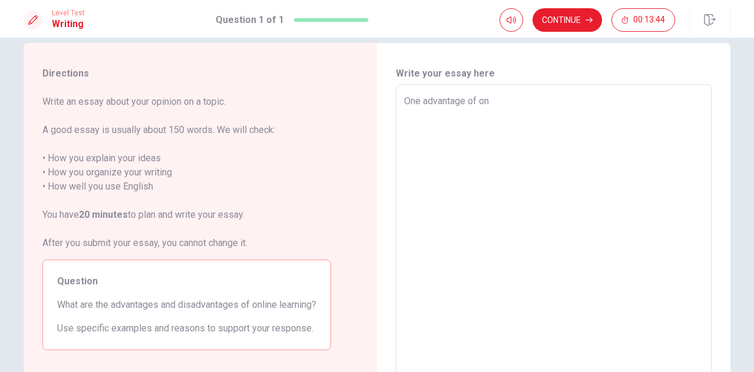
type textarea "x"
type textarea "One advantage of onl"
type textarea "x"
type textarea "One advantage of onli"
type textarea "x"
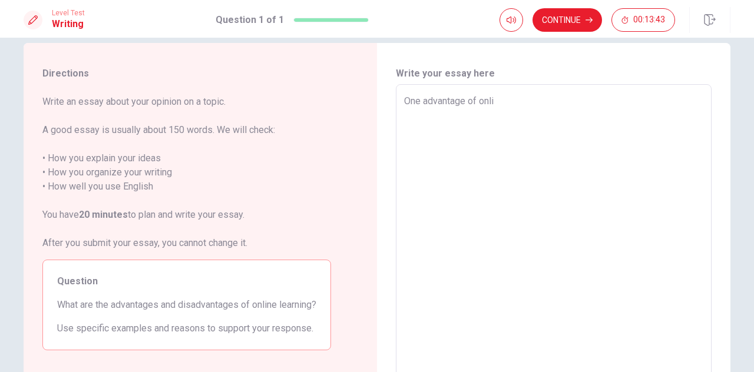
type textarea "One advantage of onlin"
type textarea "x"
type textarea "One advantage of online"
type textarea "x"
type textarea "One advantage of online"
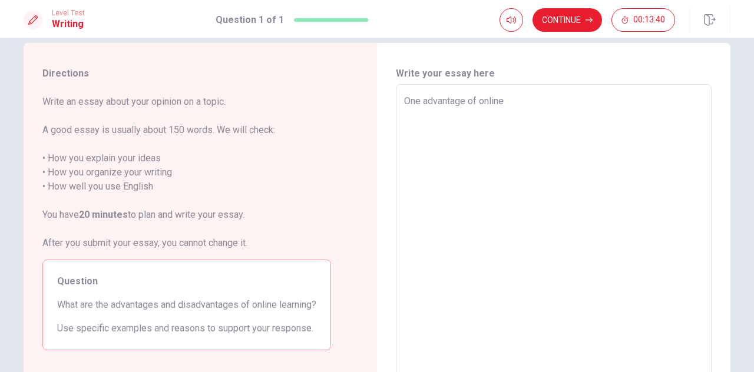
type textarea "x"
type textarea "One advantage of online l"
type textarea "x"
type textarea "One advantage of online le"
type textarea "x"
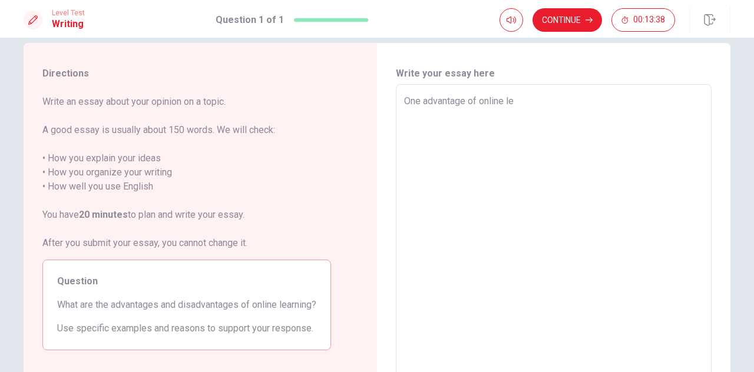
type textarea "One advantage of online lea"
type textarea "x"
type textarea "One advantage of online [PERSON_NAME]"
type textarea "x"
type textarea "One advantage of online learm"
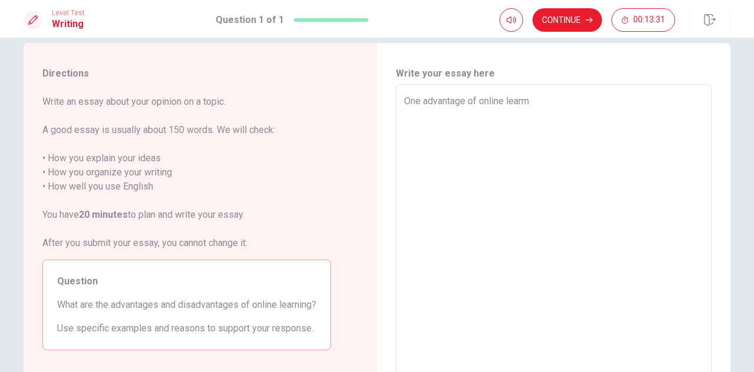
type textarea "x"
type textarea "One advantage of online [PERSON_NAME]"
type textarea "x"
type textarea "One advantage of online learn"
type textarea "x"
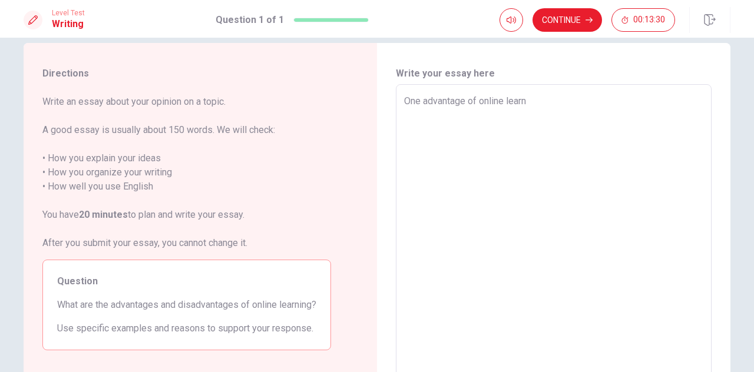
type textarea "One advantage of online learni"
type textarea "x"
type textarea "One advantage of online learnin"
type textarea "x"
type textarea "One advantage of online learning"
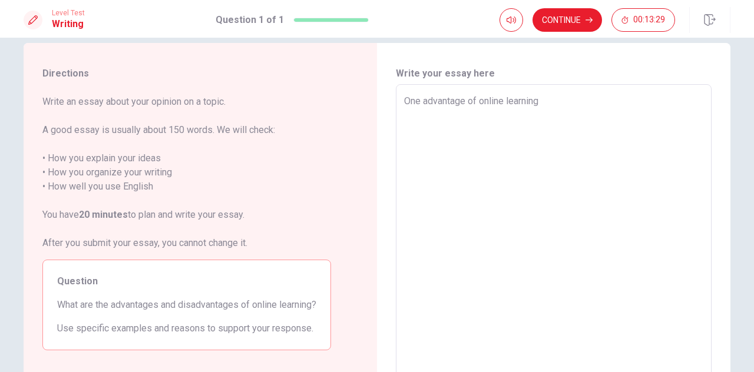
type textarea "x"
type textarea "One advantage of online learning"
type textarea "x"
type textarea "One advantage of online learning i"
type textarea "x"
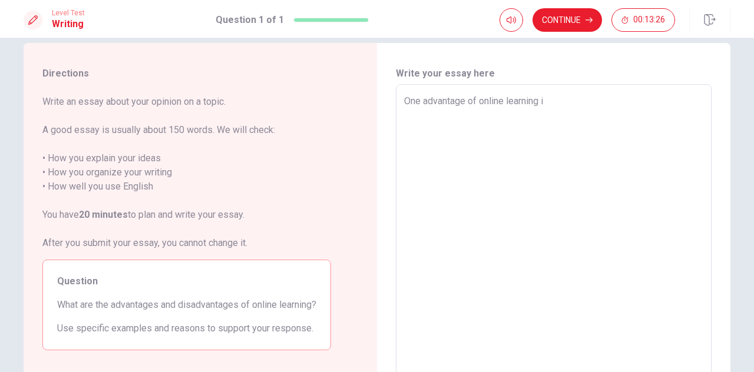
type textarea "One advantage of online learning is"
type textarea "x"
type textarea "One advantage of online learning is"
type textarea "x"
type textarea "One advantage of online learning is t"
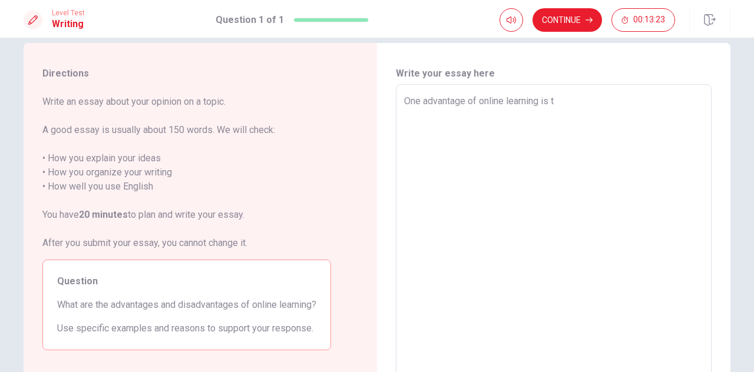
type textarea "x"
type textarea "One advantage of online learning is th"
type textarea "x"
type textarea "One advantage of online learning is tha"
type textarea "x"
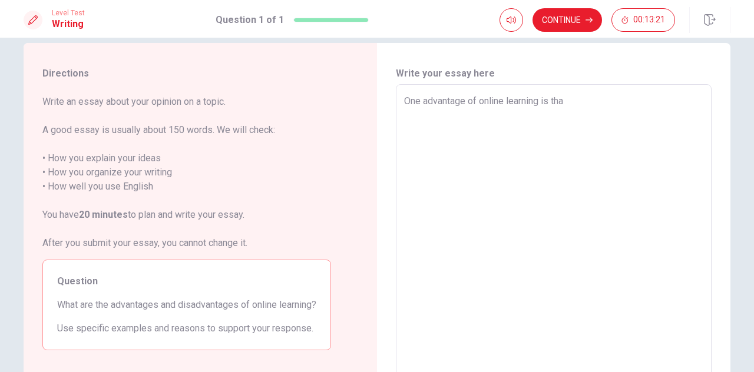
type textarea "One advantage of online learning is that"
type textarea "x"
type textarea "One advantage of online learning is that"
type textarea "x"
type textarea "One advantage of online learning is that y"
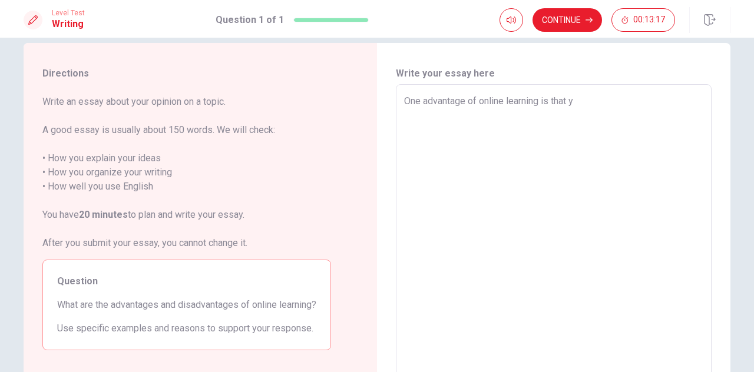
type textarea "x"
type textarea "One advantage of online learning is that yo"
type textarea "x"
type textarea "One advantage of online learning is that you"
type textarea "x"
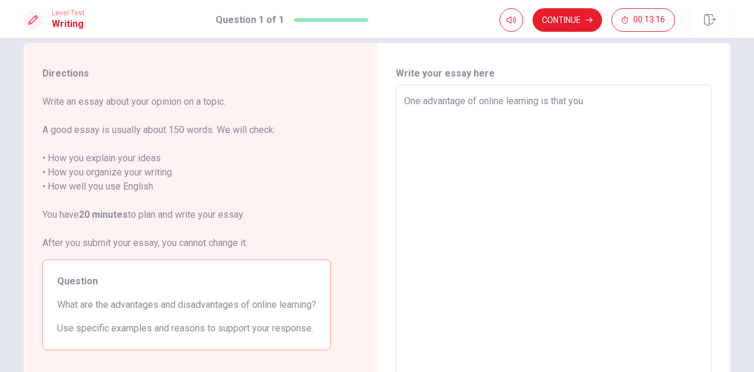
type textarea "One advantage of online learning is that you"
type textarea "x"
type textarea "One advantage of online learning is that you c"
type textarea "x"
type textarea "One advantage of online learning is that you ca"
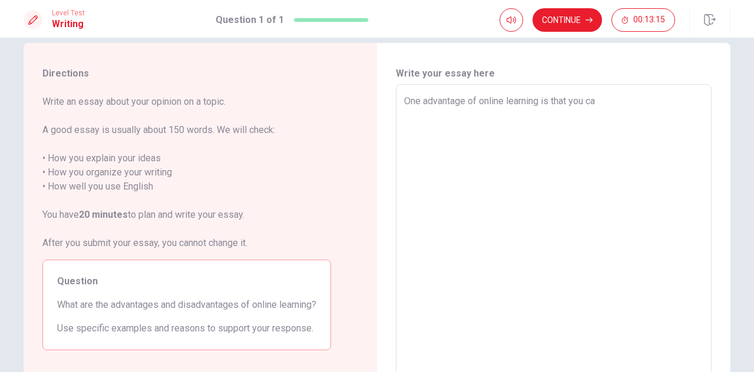
type textarea "x"
type textarea "One advantage of online learning is that you can"
type textarea "x"
type textarea "One advantage of online learning is that you can"
type textarea "x"
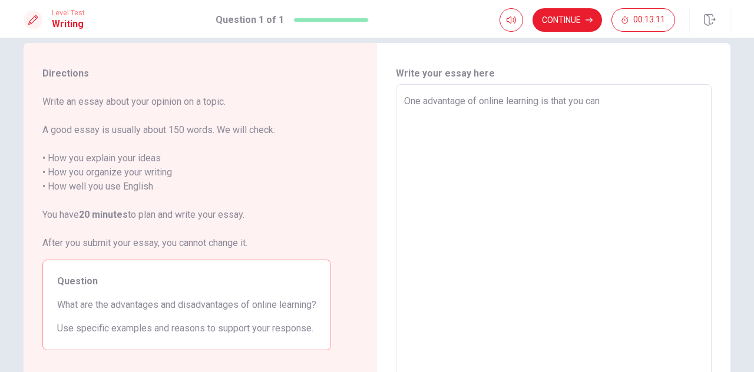
type textarea "One advantage of online learning is that you can s"
type textarea "x"
type textarea "One advantage of online learning is that you can sy"
type textarea "x"
type textarea "One advantage of online learning is that you can syu"
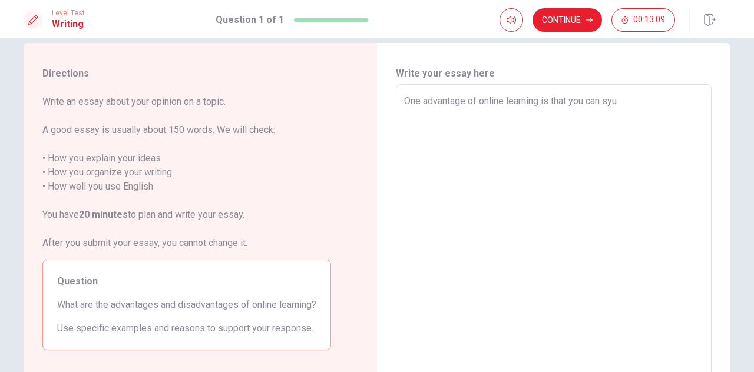
type textarea "x"
type textarea "One advantage of online learning is that you can sy"
type textarea "x"
type textarea "One advantage of online learning is that you can s"
type textarea "x"
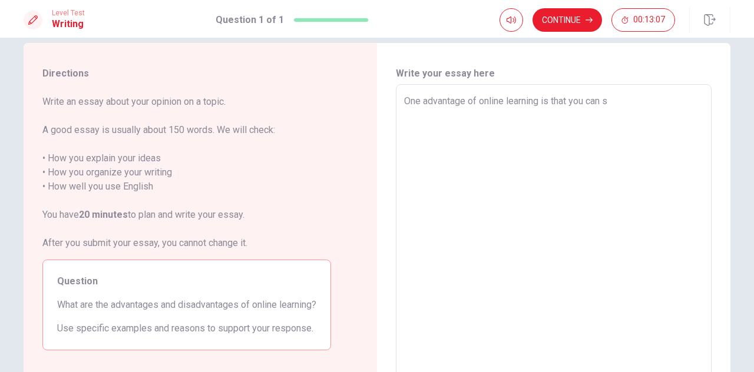
type textarea "One advantage of online learning is that you can st"
type textarea "x"
type textarea "One advantage of online learning is that you can stu"
type textarea "x"
type textarea "One advantage of online learning is that you can stud"
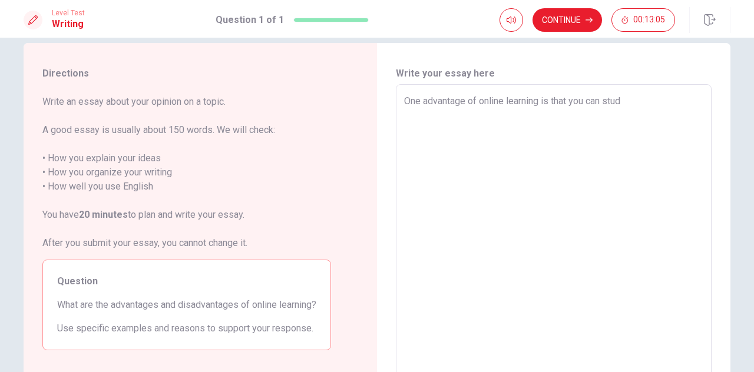
type textarea "x"
type textarea "One advantage of online learning is that you can study"
type textarea "x"
type textarea "One advantage of online learning is that you can study"
type textarea "x"
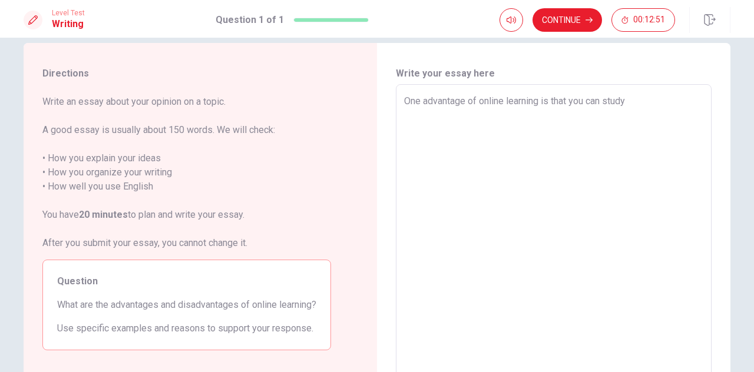
type textarea "One advantage of online learning is that you can study a"
type textarea "x"
type textarea "One advantage of online learning is that you can study an"
type textarea "x"
type textarea "One advantage of online learning is that you can study any"
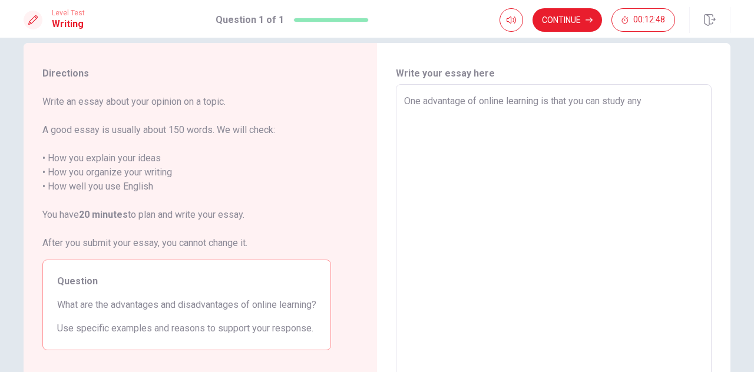
type textarea "x"
type textarea "One advantage of online learning is that you can study anyw"
type textarea "x"
type textarea "One advantage of online learning is that you can study anywh"
type textarea "x"
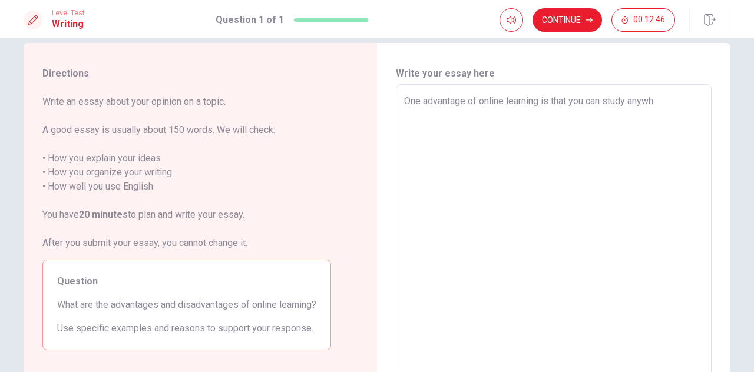
type textarea "One advantage of online learning is that you can study anywhe"
type textarea "x"
type textarea "One advantage of online learning is that you can study anywher"
type textarea "x"
type textarea "One advantage of online learning is that you can study anywhere"
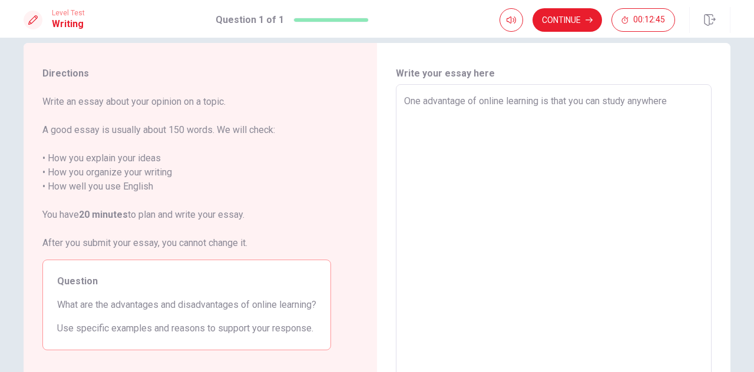
type textarea "x"
type textarea "One advantage of online learning is that you can study anywhere"
type textarea "x"
type textarea "One advantage of online learning is that you can study anywhere"
type textarea "x"
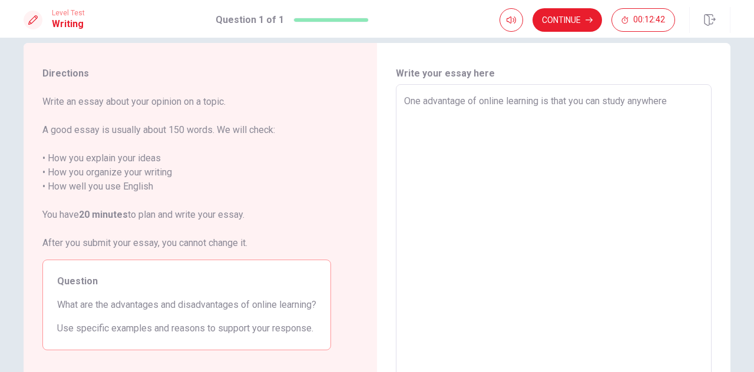
type textarea "One advantage of online learning is that you can study anywhere."
type textarea "x"
type textarea "One advantage of online learning is that you can study anywhere.A"
type textarea "x"
type textarea "One advantage of online learning is that you can study anywhere."
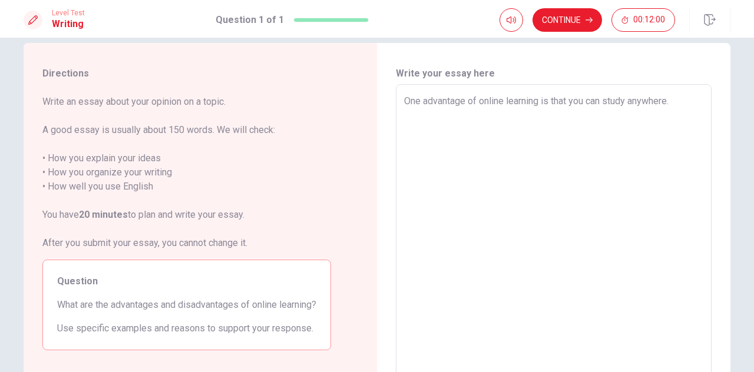
type textarea "x"
type textarea "One advantage of online learning is that you can study anywhere.T"
type textarea "x"
type textarea "One advantage of online learning is that you can study [DOMAIN_NAME]"
type textarea "x"
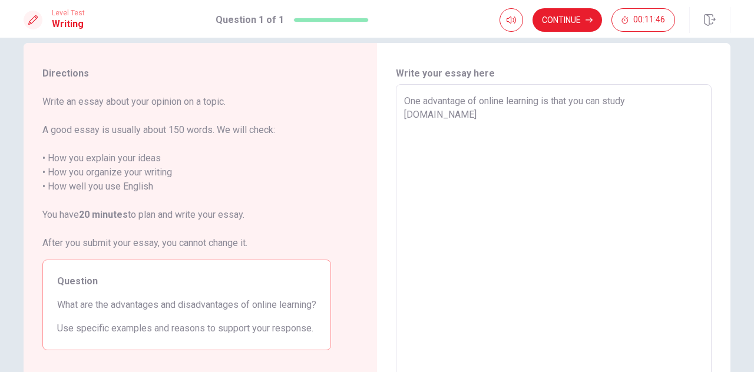
type textarea "One advantage of online learning is that you can study anywhere.Two"
type textarea "x"
type textarea "One advantage of online learning is that you can study anywhere.Two"
type textarea "x"
type textarea "One advantage of online learning is that you can study anywhere.Two a"
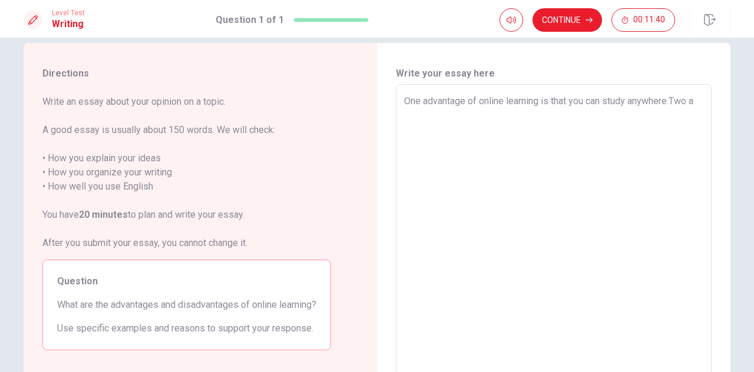
type textarea "x"
type textarea "One advantage of online learning is that you can study anywhere.Two ad"
type textarea "x"
type textarea "One advantage of online learning is that you can study anywhere.Two a"
type textarea "x"
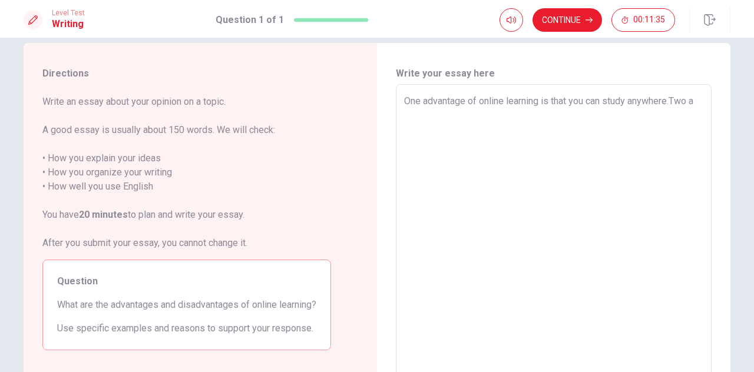
type textarea "One advantage of online learning is that you can study anywhere.Two"
type textarea "x"
type textarea "One advantage of online learning is that you can study anywhere.Two"
type textarea "x"
type textarea "One advantage of online learning is that you can study [DOMAIN_NAME]"
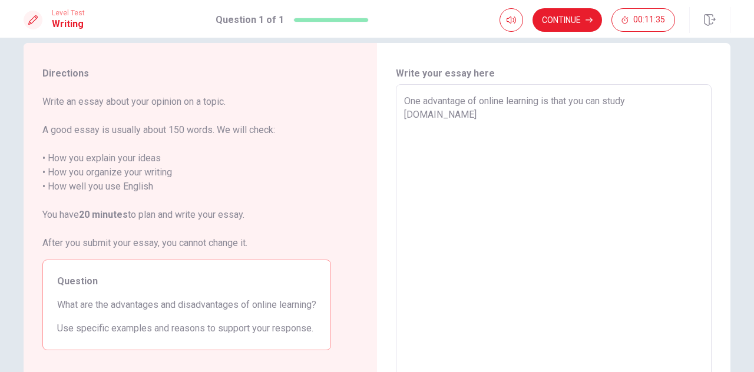
type textarea "x"
type textarea "One advantage of online learning is that you can study anywhere.T"
type textarea "x"
type textarea "One advantage of online learning is that you can study anywhere."
type textarea "x"
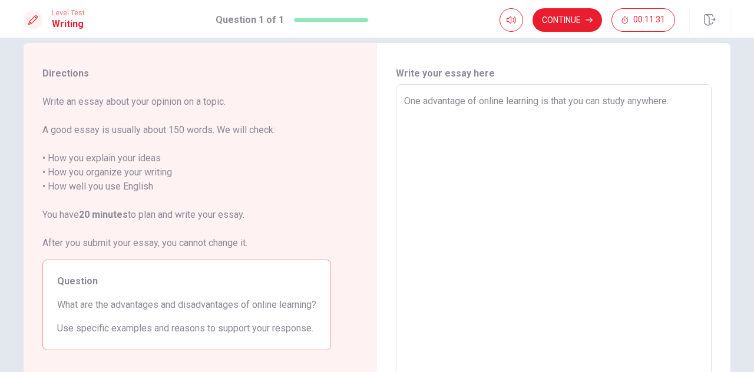
type textarea "One advantage of online learning is that you can study anywhere.S"
type textarea "x"
type textarea "One advantage of online learning is that you can study [DOMAIN_NAME]"
type textarea "x"
type textarea "One advantage of online learning is that you can study anywhere.Sec"
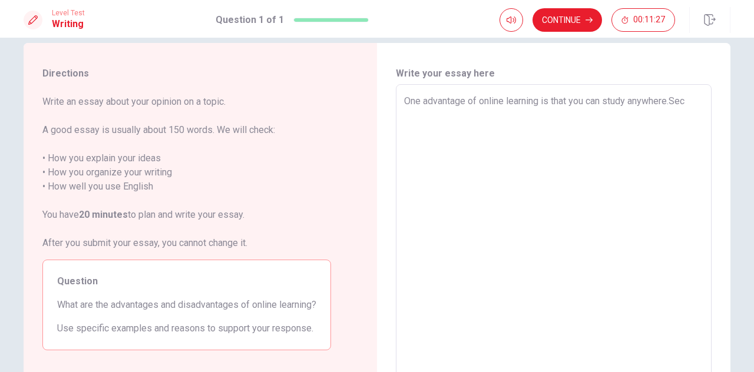
type textarea "x"
type textarea "One advantage of online learning is that you can study anywhere.Seco"
type textarea "x"
type textarea "One advantage of online learning is that you can study anywhere.Secon"
type textarea "x"
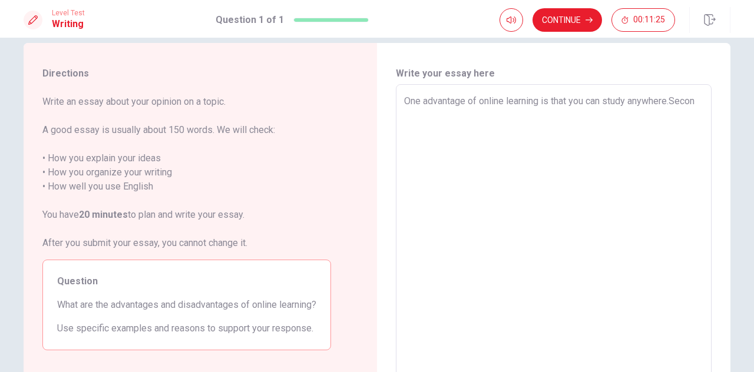
type textarea "One advantage of online learning is that you can study anywhere.Second"
type textarea "x"
type textarea "One advantage of online learning is that you can study anywhere.Second"
type textarea "x"
type textarea "One advantage of online learning is that you can study anywhere.Second a"
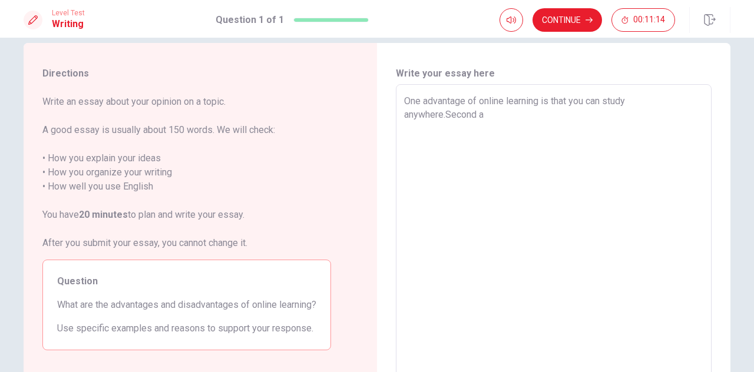
type textarea "x"
click at [418, 102] on textarea "One advantage of online learning is that you can study anywhere.Second advantag…" at bounding box center [553, 247] width 299 height 306
click at [398, 100] on div "First advantage of online learning is that you can study anywhere.Second advant…" at bounding box center [554, 247] width 316 height 326
click at [404, 101] on textarea "First advantage of online learning is that you can study anywhere.Second advant…" at bounding box center [553, 247] width 299 height 306
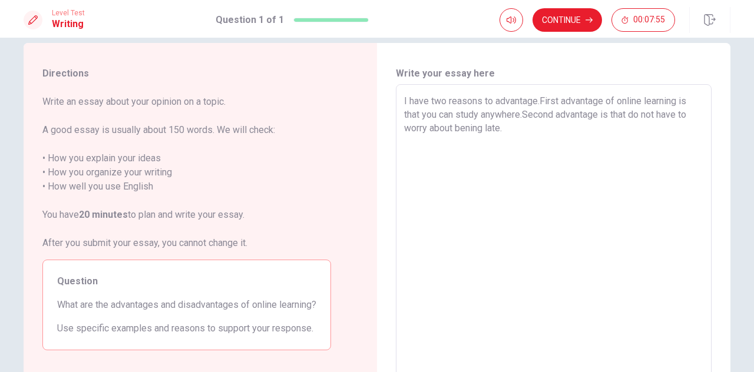
click at [557, 101] on textarea "I have two reasons to advantage.First advantage of online learning is that you …" at bounding box center [553, 247] width 299 height 306
click at [555, 118] on textarea "I have two reasons to advantage.First, advantage of online learning is that you…" at bounding box center [553, 247] width 299 height 306
click at [548, 128] on textarea "I have two reasons to advantage.First, advantage of online learning is that you…" at bounding box center [553, 247] width 299 height 306
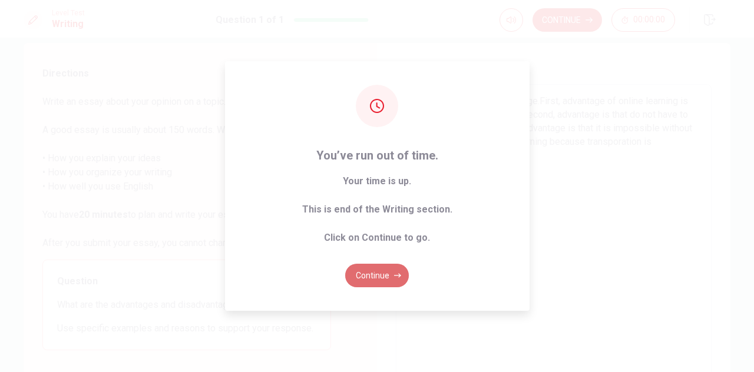
click at [356, 282] on button "Continue" at bounding box center [377, 276] width 64 height 24
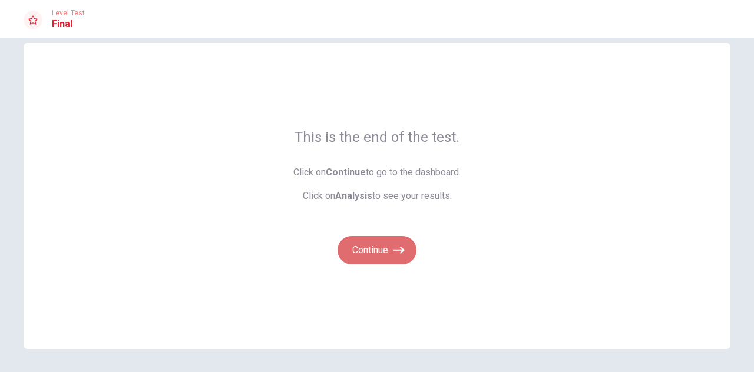
click at [381, 255] on button "Continue" at bounding box center [377, 250] width 79 height 28
